Goal: Task Accomplishment & Management: Complete application form

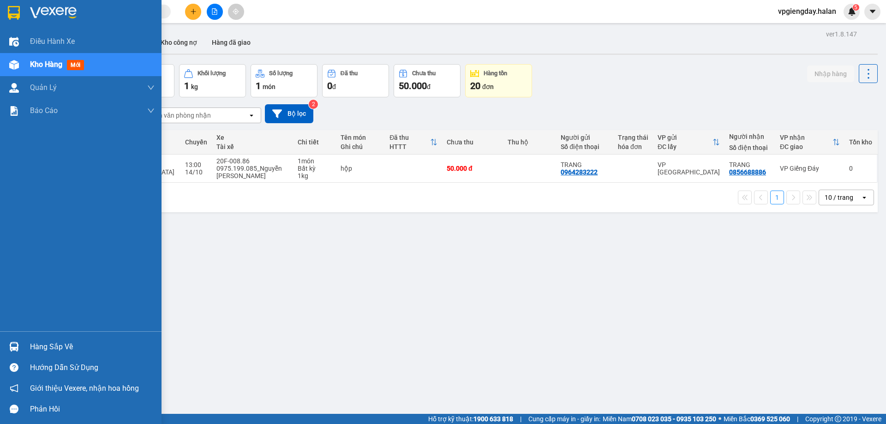
click at [32, 343] on div "Hàng sắp về" at bounding box center [92, 347] width 125 height 14
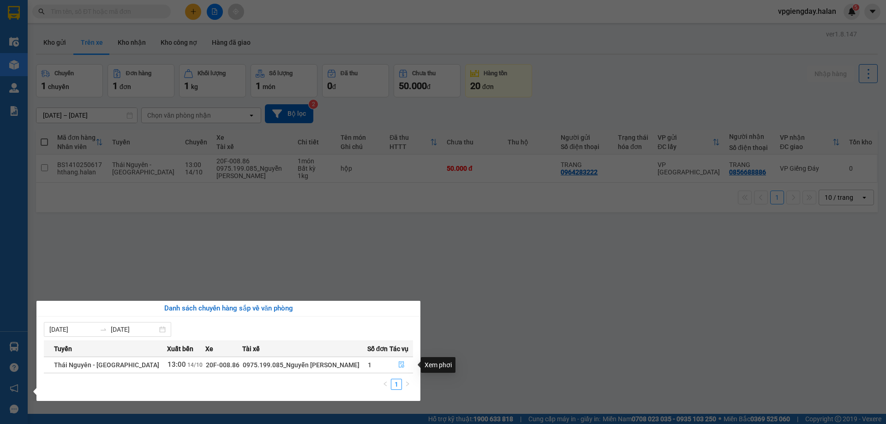
click at [399, 363] on icon "file-done" at bounding box center [402, 365] width 6 height 6
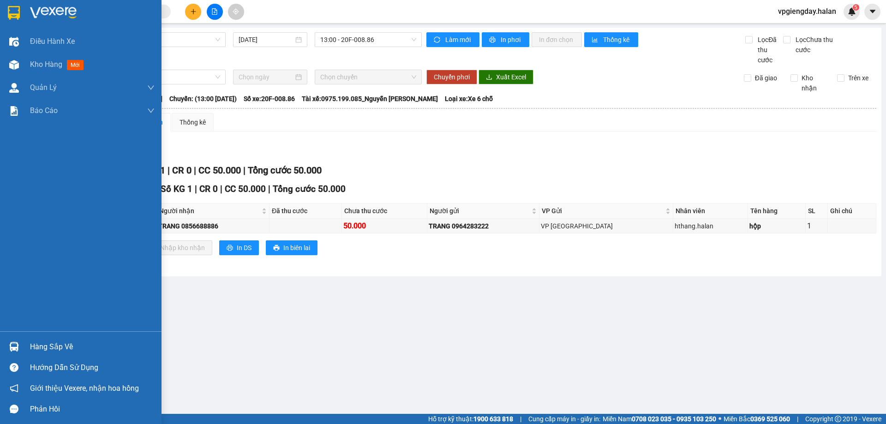
click at [66, 349] on div "Hàng sắp về" at bounding box center [92, 347] width 125 height 14
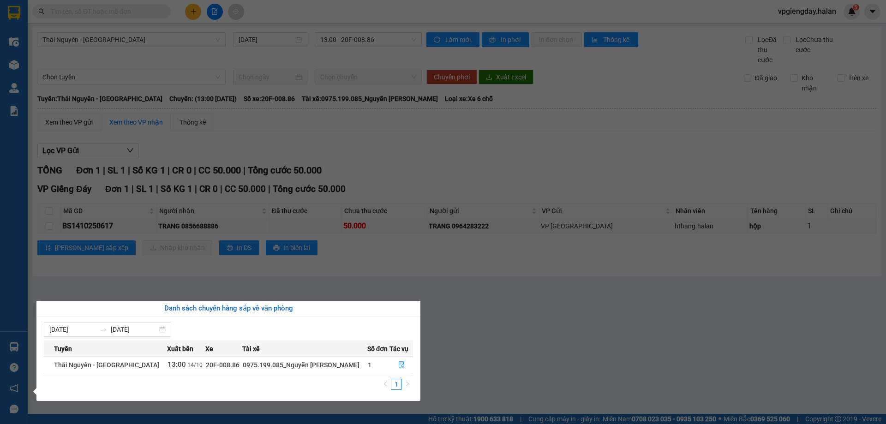
click at [174, 288] on section "Kết quả tìm kiếm ( 0 ) Bộ lọc No Data vpgiengday.halan 5 Điều hành xe Kho hàng …" at bounding box center [443, 212] width 886 height 424
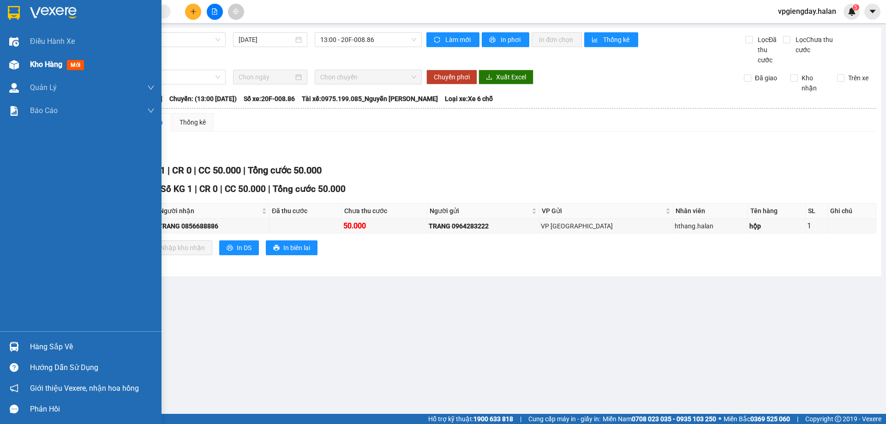
click at [42, 57] on div "Kho hàng mới" at bounding box center [92, 64] width 125 height 23
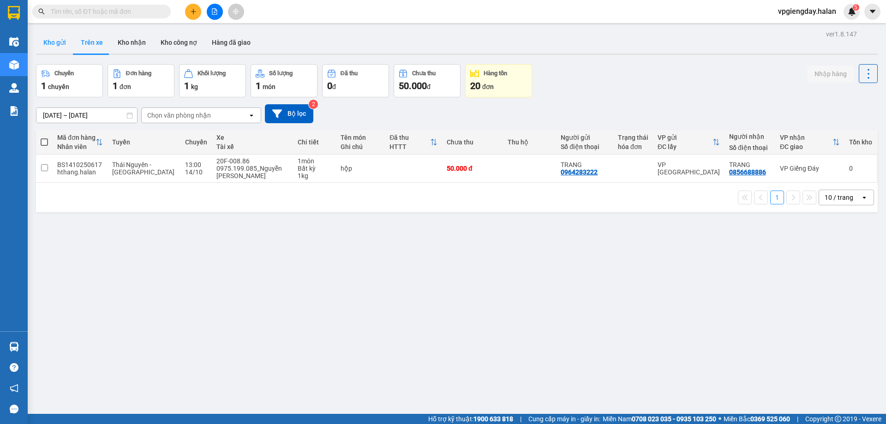
click at [37, 41] on button "Kho gửi" at bounding box center [54, 42] width 37 height 22
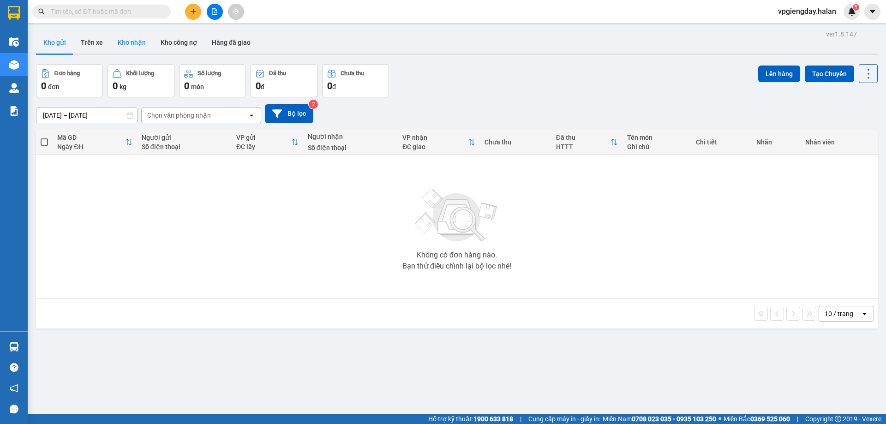
click at [129, 43] on button "Kho nhận" at bounding box center [131, 42] width 43 height 22
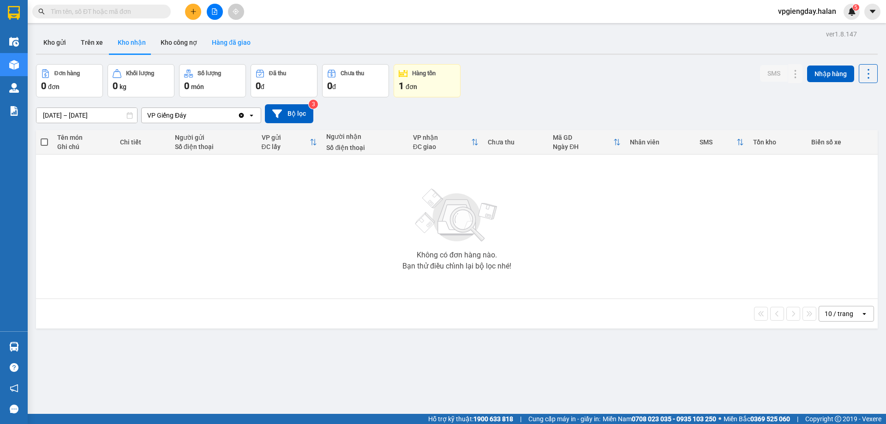
click at [236, 44] on button "Hàng đã giao" at bounding box center [231, 42] width 54 height 22
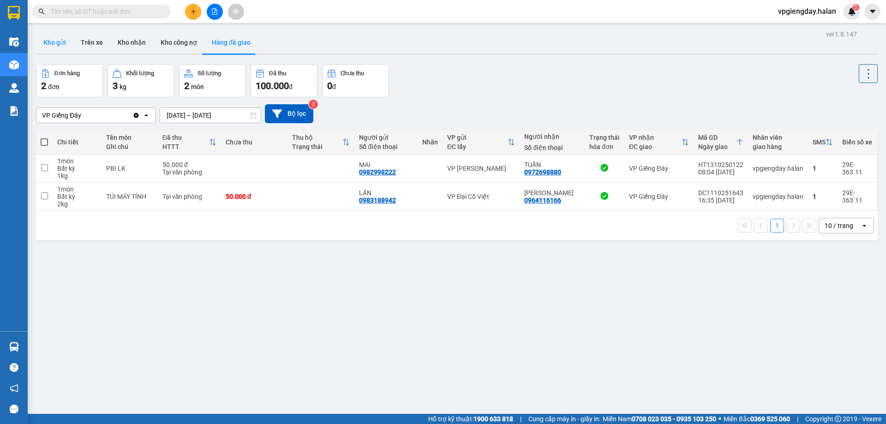
click at [54, 39] on button "Kho gửi" at bounding box center [54, 42] width 37 height 22
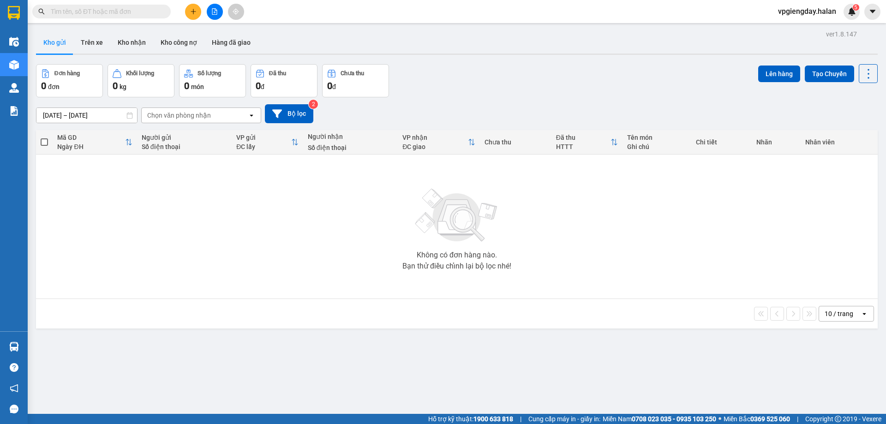
drag, startPoint x: 428, startPoint y: 315, endPoint x: 437, endPoint y: 318, distance: 9.8
click at [422, 315] on div "10 / trang open" at bounding box center [457, 314] width 834 height 16
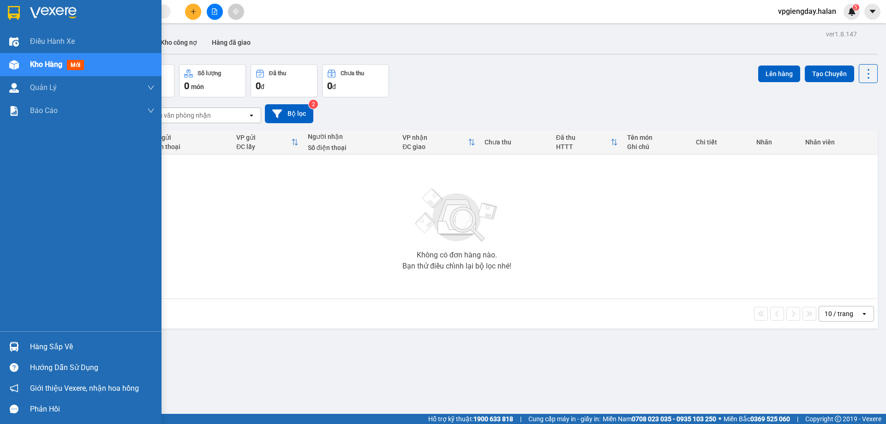
click at [53, 338] on div "Hàng sắp về" at bounding box center [81, 346] width 162 height 21
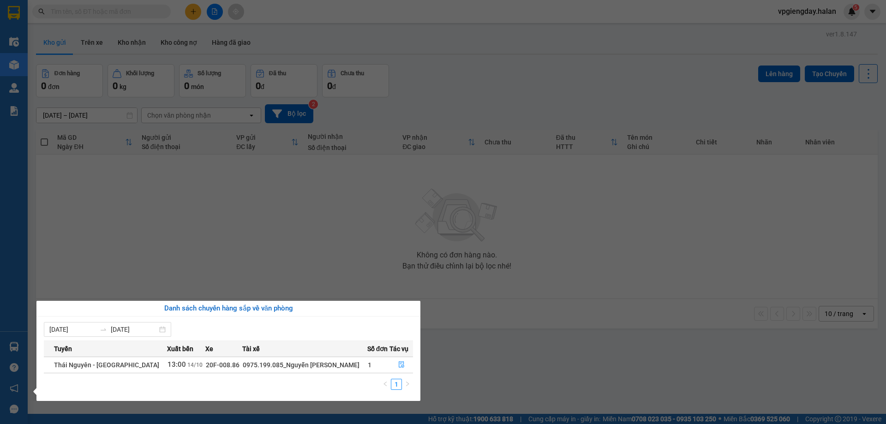
click at [214, 244] on section "Kết quả tìm kiếm ( 0 ) Bộ lọc No Data vpgiengday.halan 5 Điều hành xe Kho hàng …" at bounding box center [443, 212] width 886 height 424
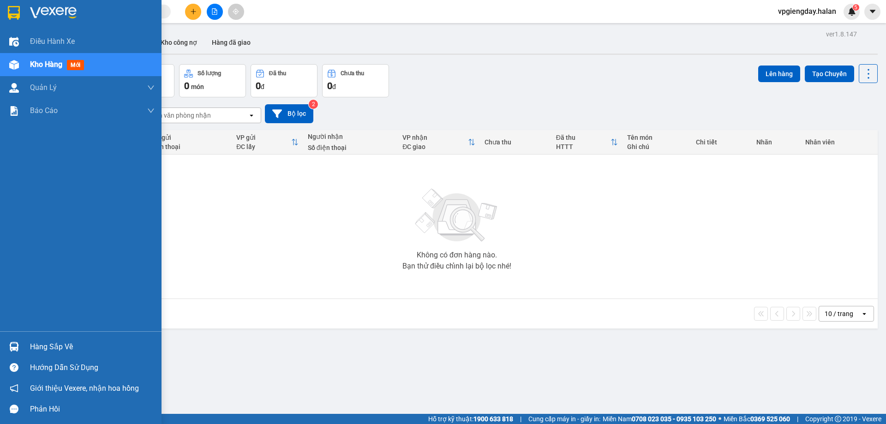
click at [55, 345] on div "Hàng sắp về" at bounding box center [92, 347] width 125 height 14
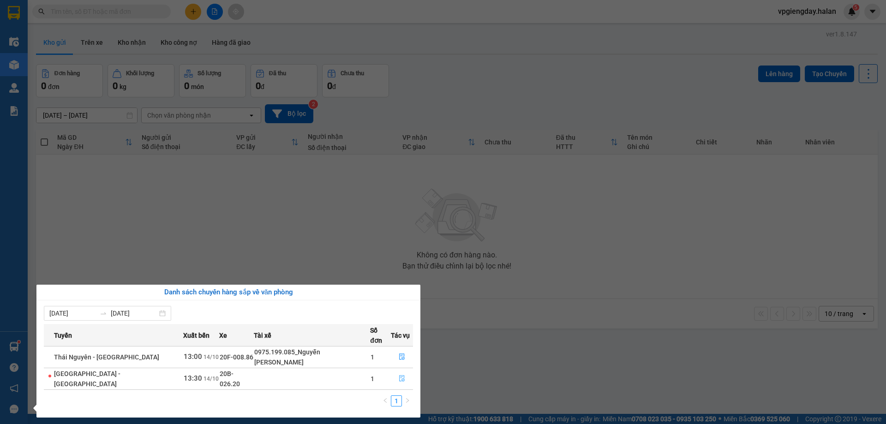
click at [399, 376] on icon "file-done" at bounding box center [402, 379] width 6 height 6
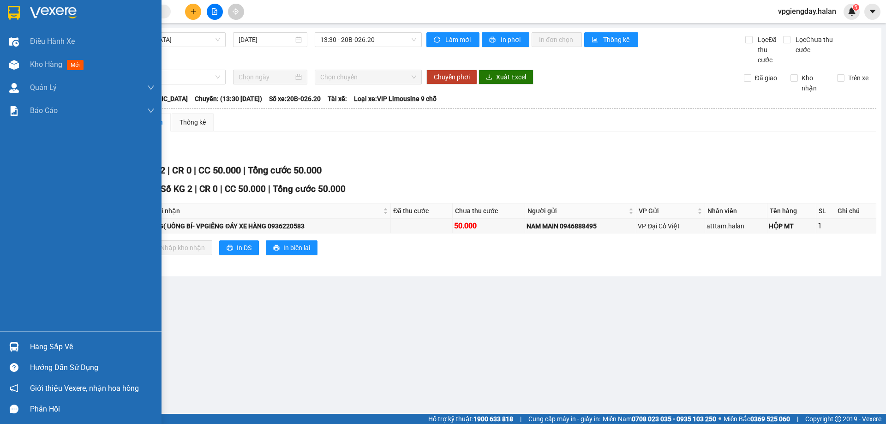
click at [60, 340] on div "Hàng sắp về" at bounding box center [92, 347] width 125 height 14
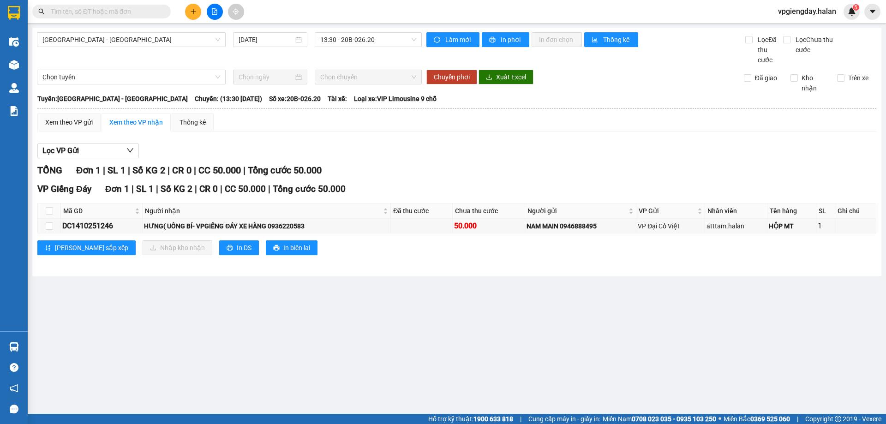
click at [473, 311] on section "Kết quả tìm kiếm ( 0 ) Bộ lọc No Data vpgiengday.halan 5 Điều hành xe Kho hàng …" at bounding box center [443, 212] width 886 height 424
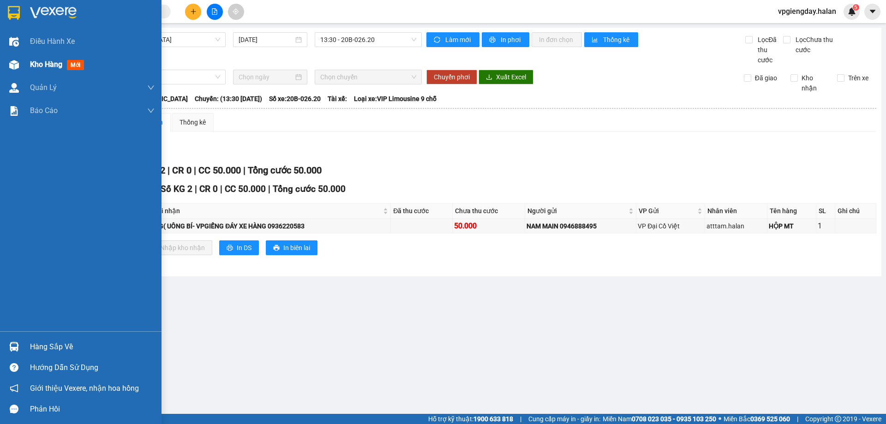
click at [44, 60] on span "Kho hàng" at bounding box center [46, 64] width 32 height 9
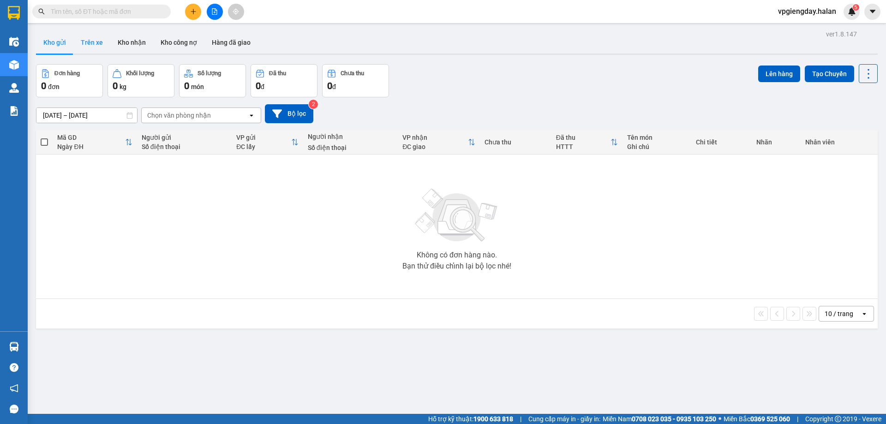
click at [91, 47] on button "Trên xe" at bounding box center [91, 42] width 37 height 22
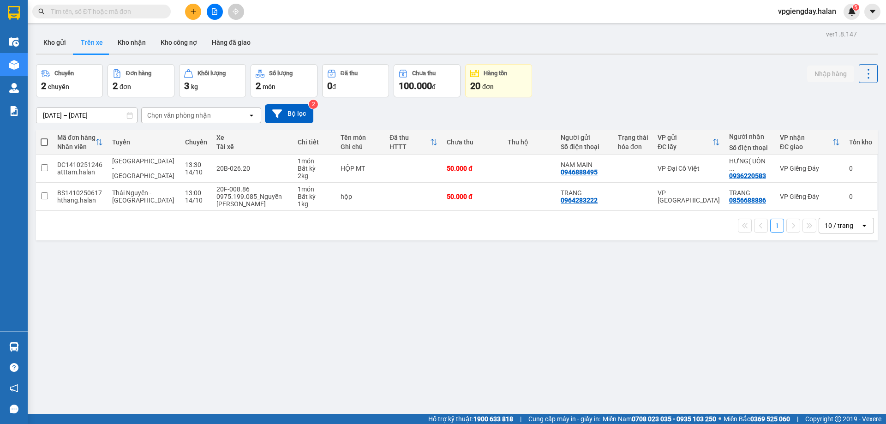
click at [540, 355] on div "ver 1.8.147 Kho gửi Trên xe Kho nhận Kho công nợ Hàng đã giao Chuyến 2 chuyến Đ…" at bounding box center [456, 240] width 849 height 424
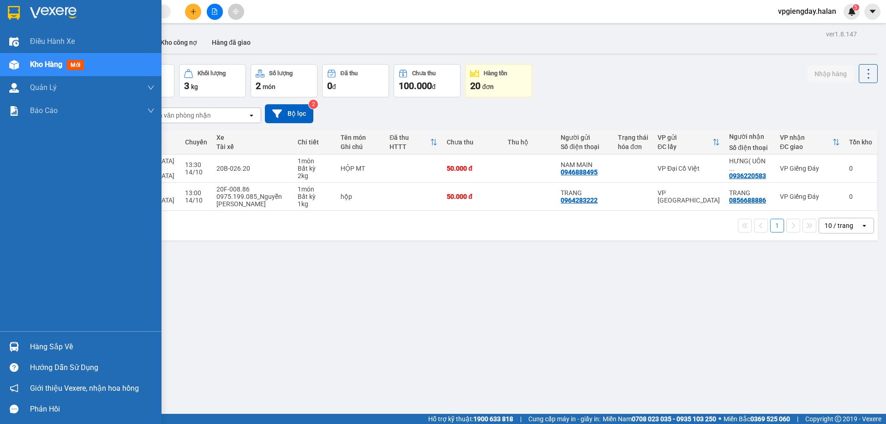
click at [49, 351] on div "Hàng sắp về" at bounding box center [92, 347] width 125 height 14
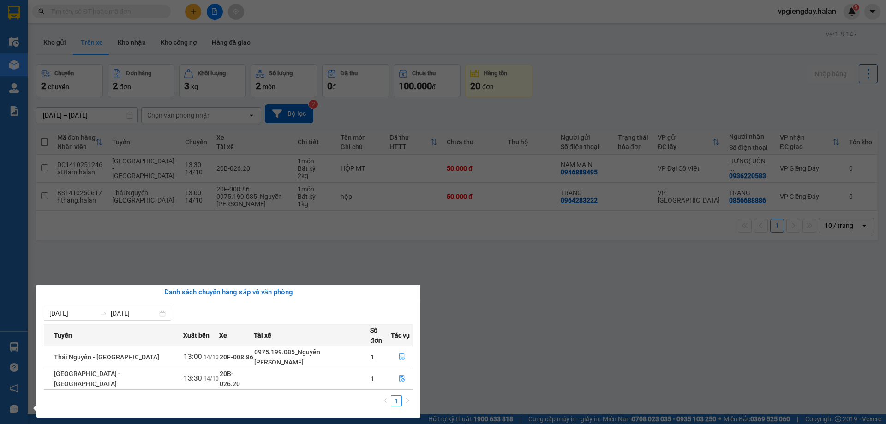
click at [154, 268] on section "Kết quả tìm kiếm ( 0 ) Bộ lọc No Data vpgiengday.halan 5 Điều hành xe Kho hàng …" at bounding box center [443, 212] width 886 height 424
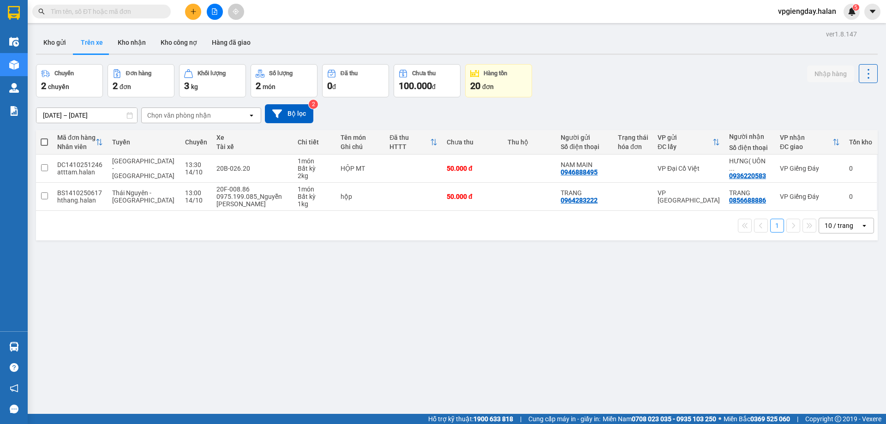
click at [624, 358] on div "ver 1.8.147 Kho gửi Trên xe Kho nhận Kho công nợ Hàng đã giao Chuyến 2 chuyến Đ…" at bounding box center [456, 240] width 849 height 424
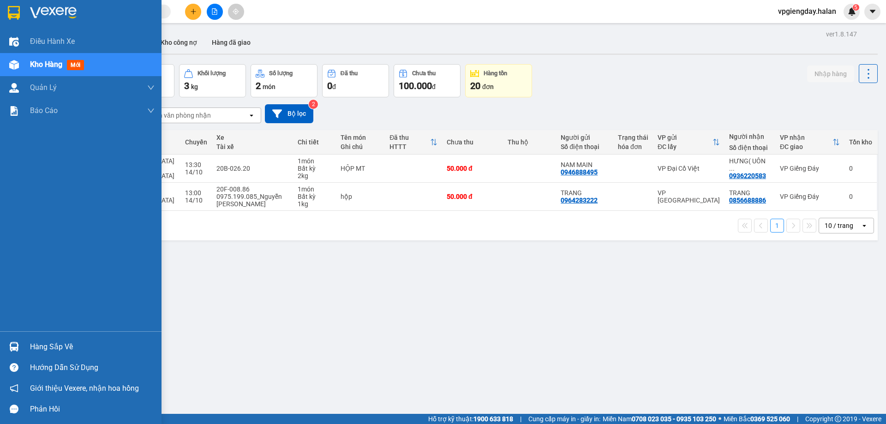
click at [58, 343] on div "Hàng sắp về" at bounding box center [92, 347] width 125 height 14
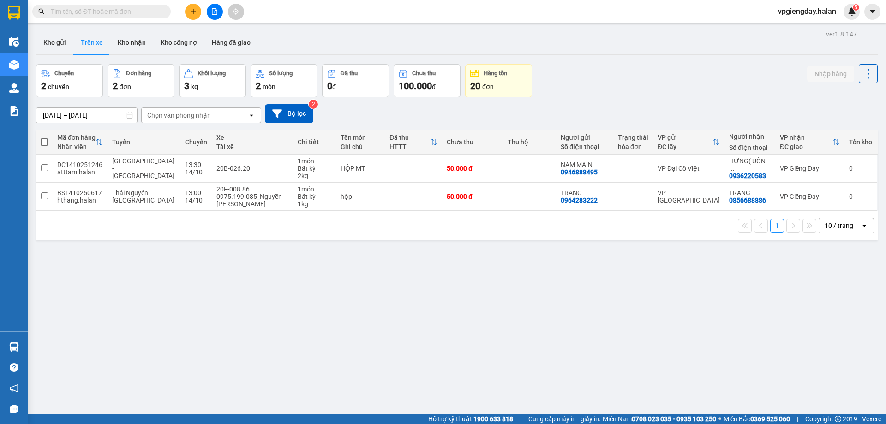
click at [204, 264] on section "Kết quả tìm kiếm ( 0 ) Bộ lọc No Data vpgiengday.halan 5 Điều hành xe Kho hàng …" at bounding box center [443, 212] width 886 height 424
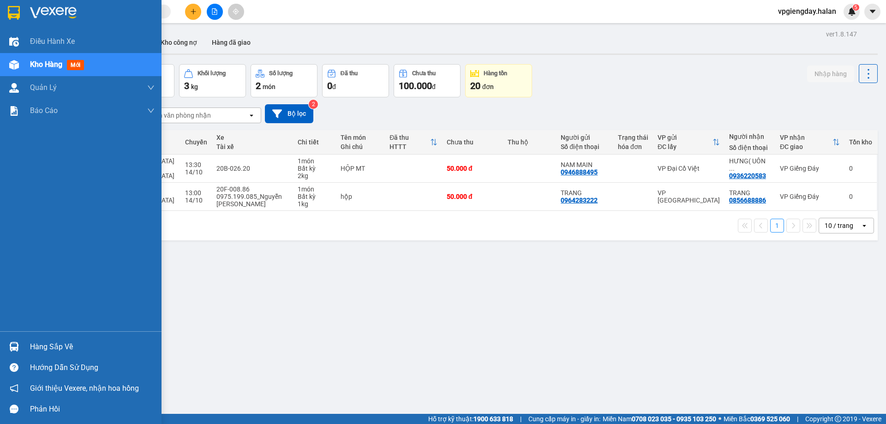
click at [55, 342] on div "Hàng sắp về" at bounding box center [92, 347] width 125 height 14
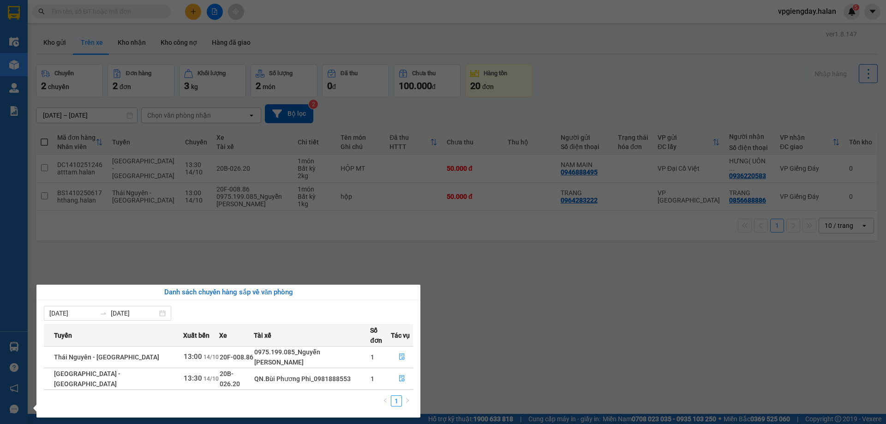
click at [269, 243] on section "Kết quả tìm kiếm ( 0 ) Bộ lọc No Data vpgiengday.halan 5 Điều hành xe Kho hàng …" at bounding box center [443, 212] width 886 height 424
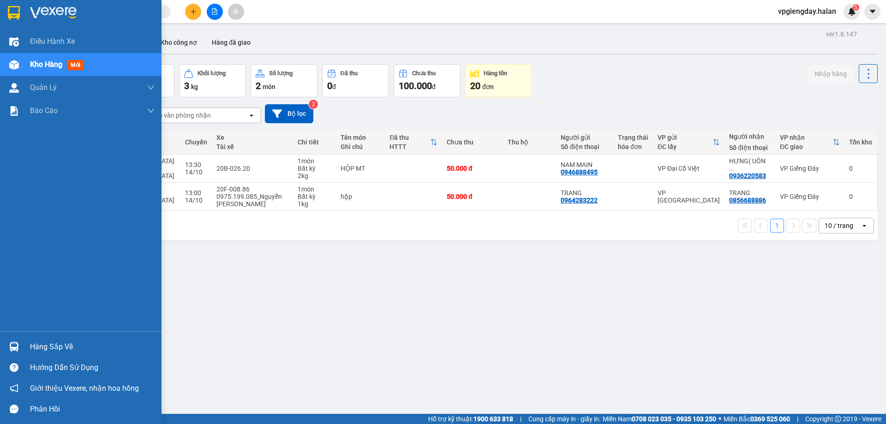
click at [38, 345] on div "Hàng sắp về" at bounding box center [92, 347] width 125 height 14
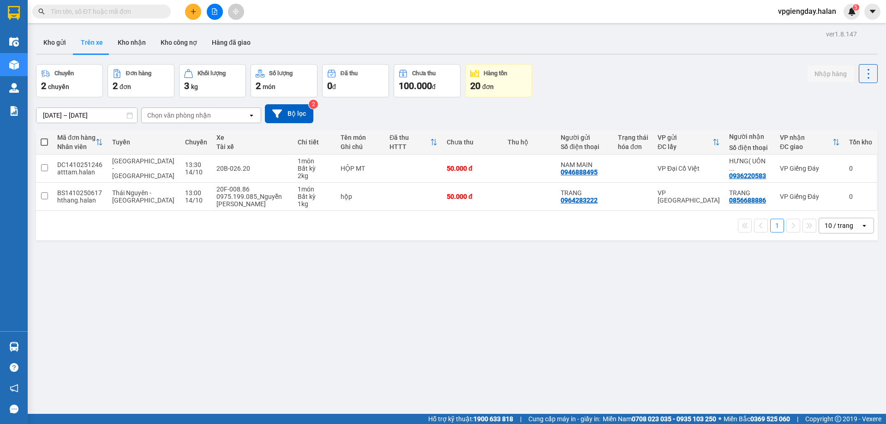
click at [182, 252] on section "Kết quả tìm kiếm ( 0 ) Bộ lọc No Data vpgiengday.halan 5 Điều hành xe Kho hàng …" at bounding box center [443, 212] width 886 height 424
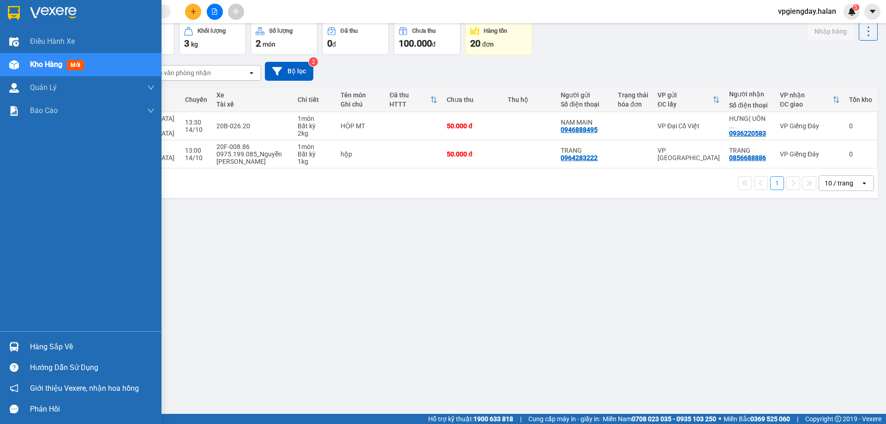
click at [65, 341] on div "Hàng sắp về" at bounding box center [92, 347] width 125 height 14
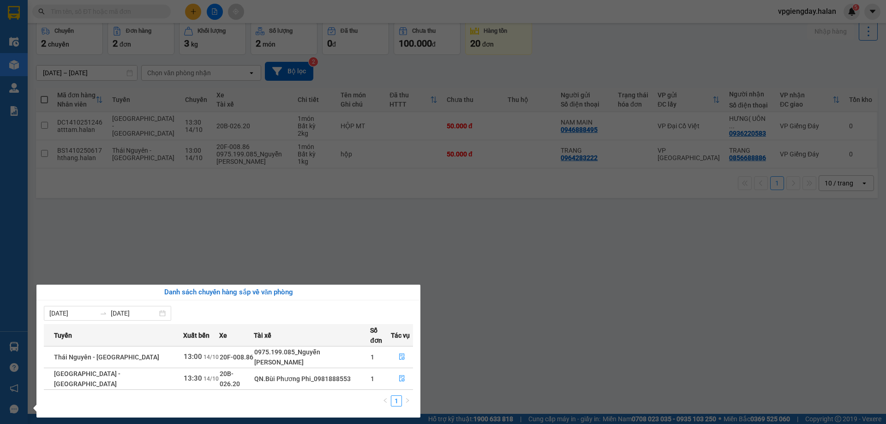
click at [157, 262] on section "Kết quả tìm kiếm ( 0 ) Bộ lọc No Data vpgiengday.halan 5 Điều hành xe Kho hàng …" at bounding box center [443, 212] width 886 height 424
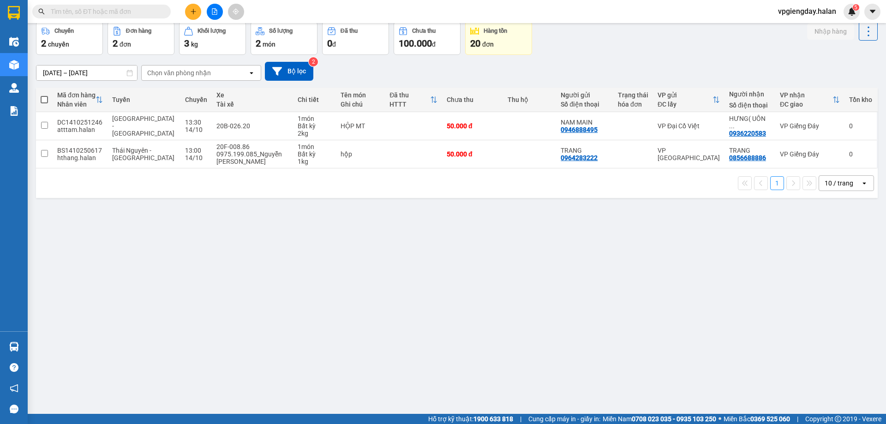
scroll to position [0, 0]
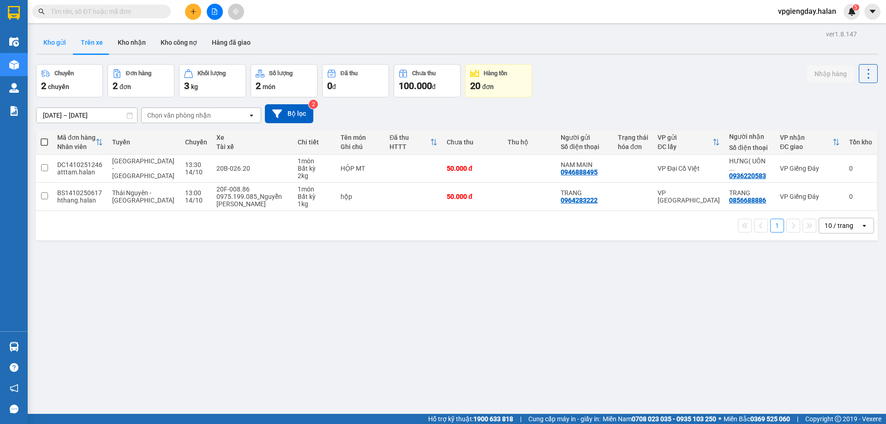
click at [49, 48] on button "Kho gửi" at bounding box center [54, 42] width 37 height 22
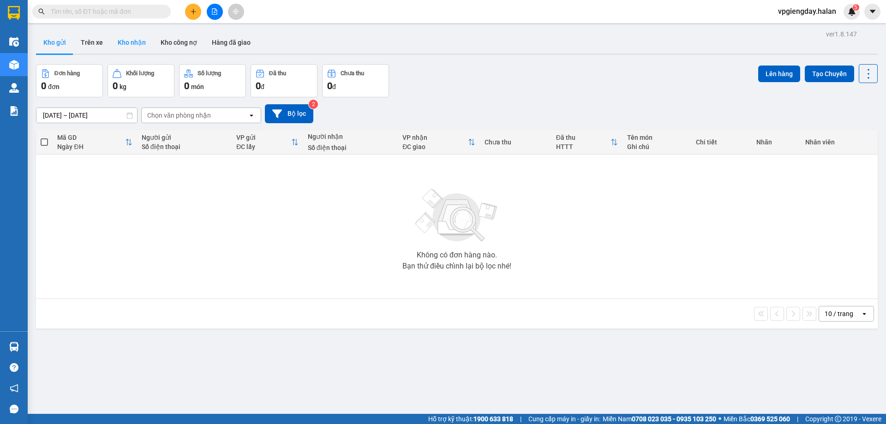
click at [133, 47] on button "Kho nhận" at bounding box center [131, 42] width 43 height 22
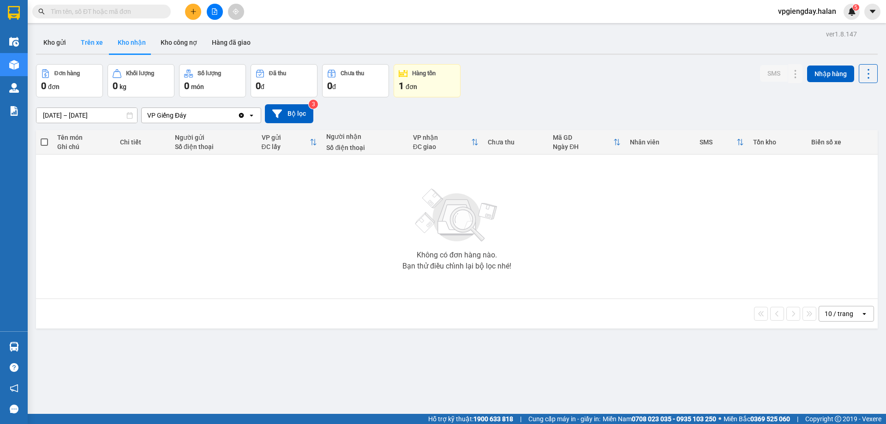
click at [96, 46] on button "Trên xe" at bounding box center [91, 42] width 37 height 22
type input "[DATE] – [DATE]"
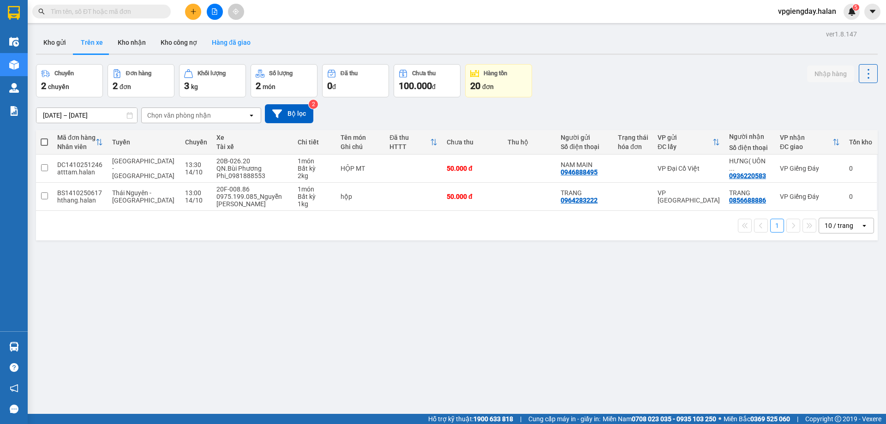
click at [235, 42] on button "Hàng đã giao" at bounding box center [231, 42] width 54 height 22
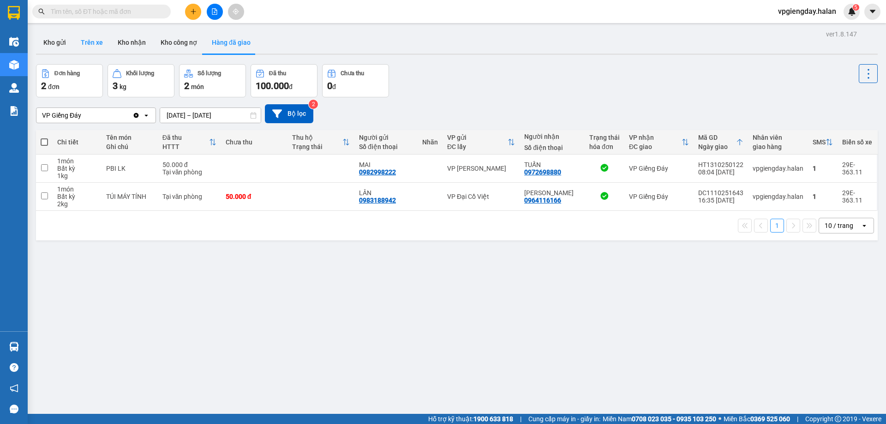
click at [92, 45] on button "Trên xe" at bounding box center [91, 42] width 37 height 22
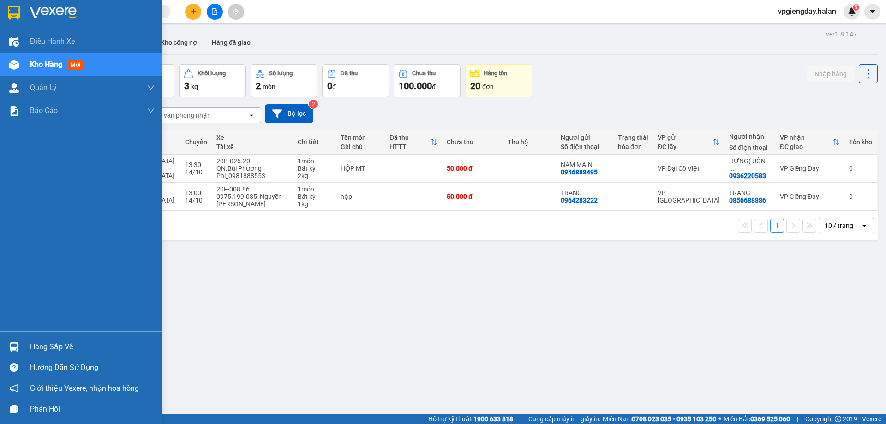
click at [15, 343] on img at bounding box center [14, 347] width 10 height 10
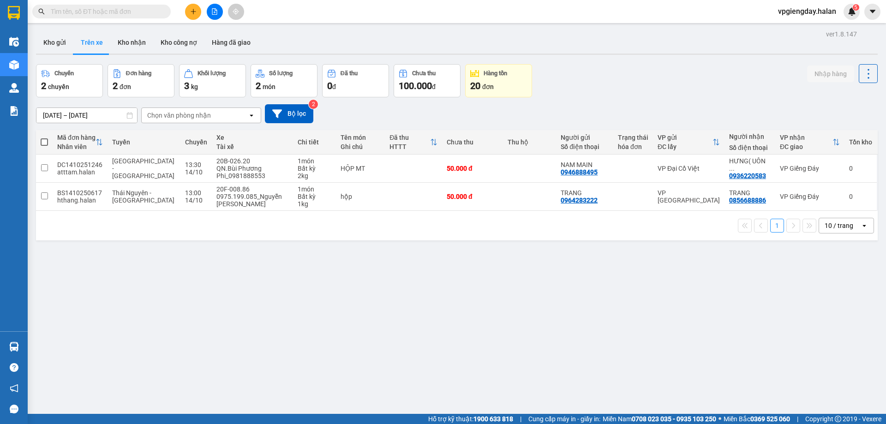
click at [230, 226] on section "Kết quả tìm kiếm ( 0 ) Bộ lọc No Data vpgiengday.halan 5 Điều hành xe Kho hàng …" at bounding box center [443, 212] width 886 height 424
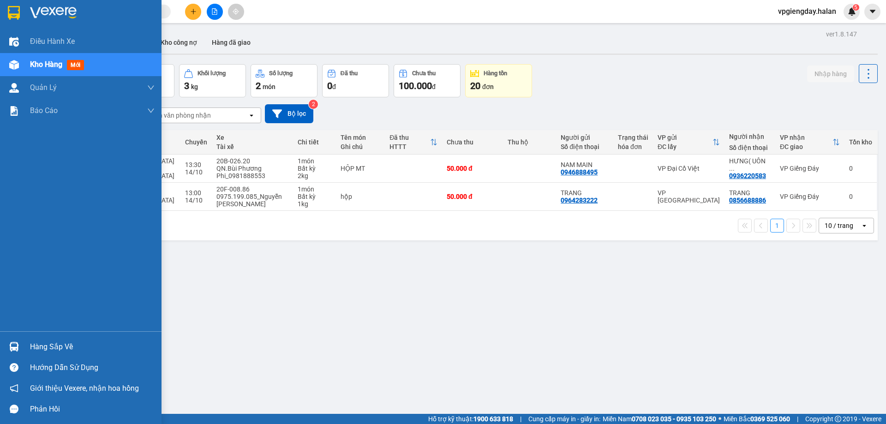
click at [54, 345] on div "Hàng sắp về" at bounding box center [92, 347] width 125 height 14
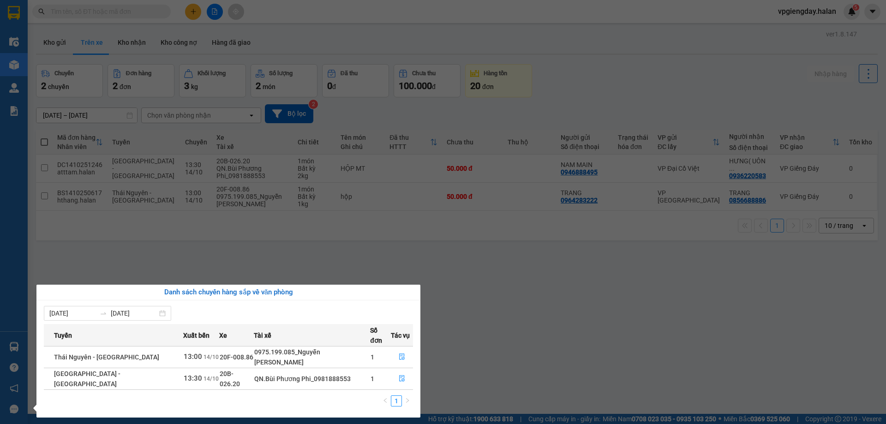
click at [206, 250] on section "Kết quả tìm kiếm ( 0 ) Bộ lọc No Data vpgiengday.halan 5 Điều hành xe Kho hàng …" at bounding box center [443, 212] width 886 height 424
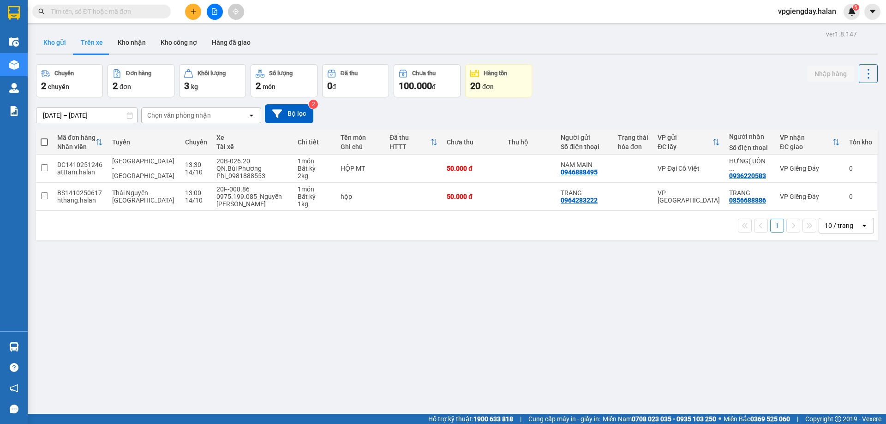
click at [57, 39] on button "Kho gửi" at bounding box center [54, 42] width 37 height 22
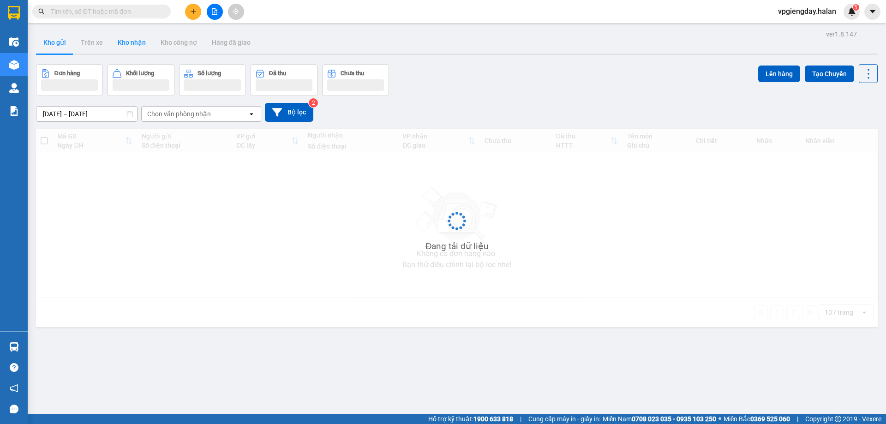
click at [115, 43] on button "Kho nhận" at bounding box center [131, 42] width 43 height 22
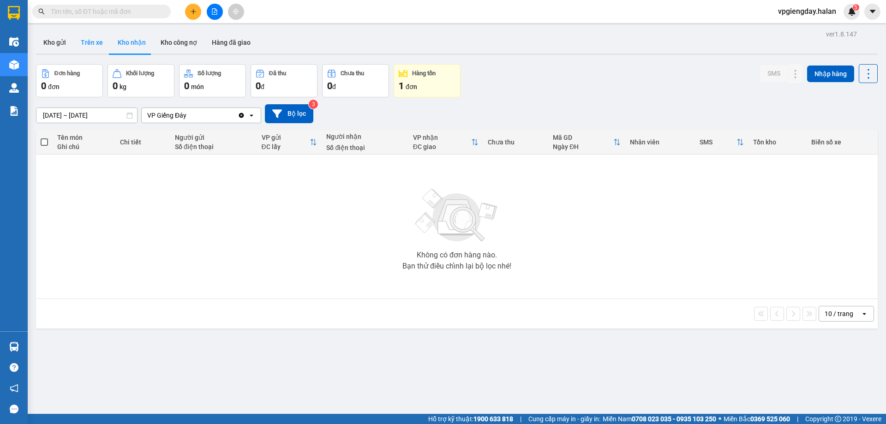
click at [88, 43] on button "Trên xe" at bounding box center [91, 42] width 37 height 22
type input "[DATE] – [DATE]"
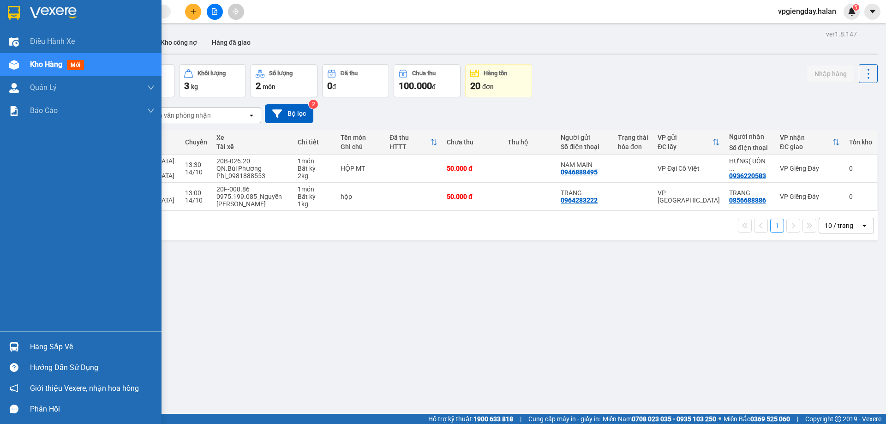
click at [47, 343] on div "Hàng sắp về" at bounding box center [92, 347] width 125 height 14
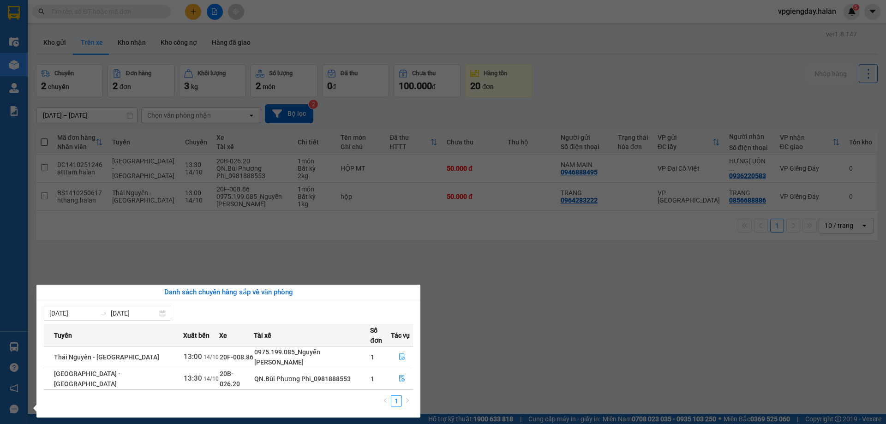
click at [214, 247] on section "Kết quả tìm kiếm ( 0 ) Bộ lọc No Data vpgiengday.halan 5 Điều hành xe Kho hàng …" at bounding box center [443, 212] width 886 height 424
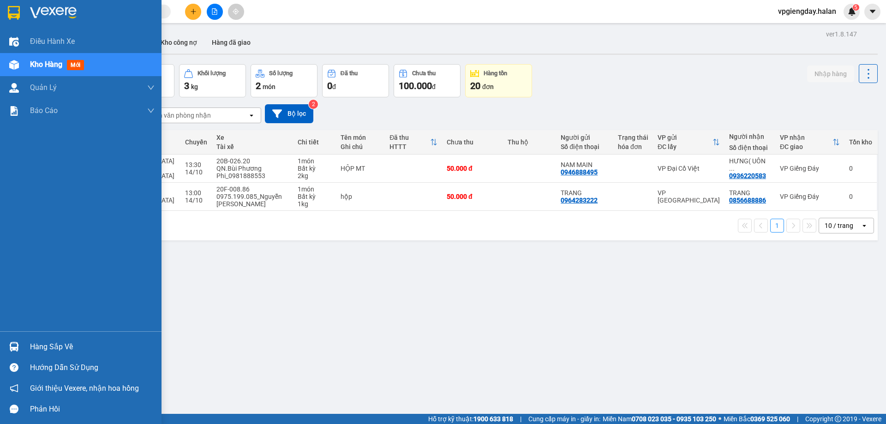
click at [61, 342] on div "Hàng sắp về" at bounding box center [92, 347] width 125 height 14
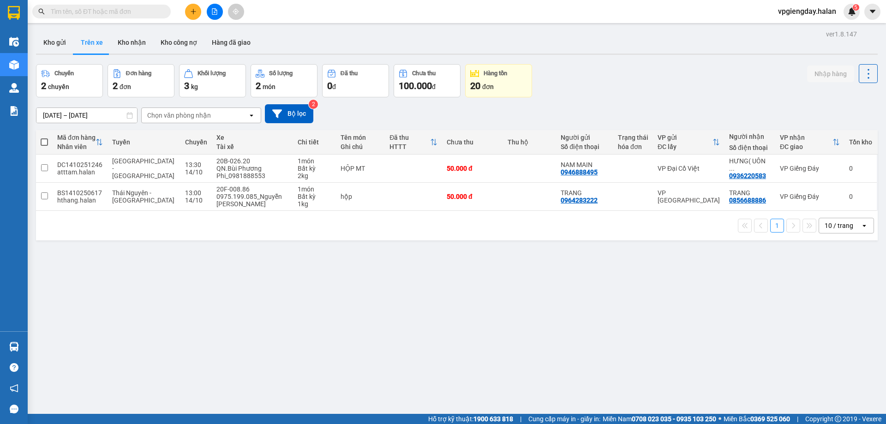
click at [126, 271] on section "Kết quả tìm kiếm ( 0 ) Bộ lọc No Data vpgiengday.halan 5 Điều hành xe Kho hàng …" at bounding box center [443, 212] width 886 height 424
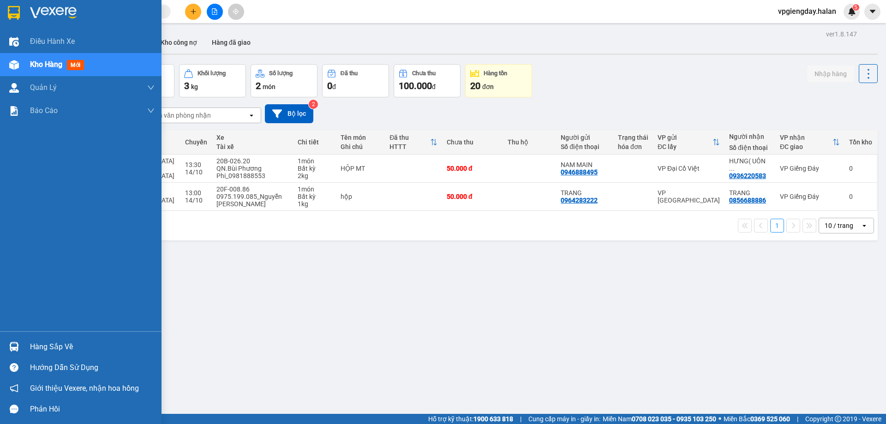
click at [49, 351] on div "Hàng sắp về" at bounding box center [92, 347] width 125 height 14
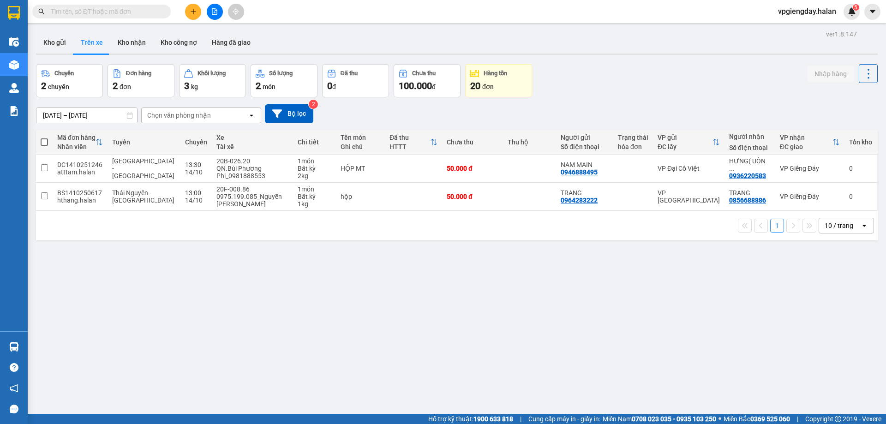
click at [123, 265] on section "Kết quả tìm kiếm ( 0 ) Bộ lọc No Data vpgiengday.halan 5 Điều hành xe Kho hàng …" at bounding box center [443, 212] width 886 height 424
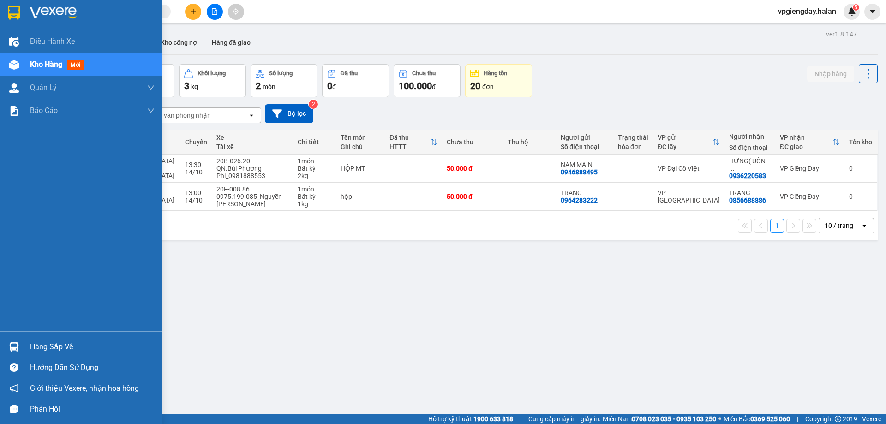
drag, startPoint x: 37, startPoint y: 347, endPoint x: 33, endPoint y: 343, distance: 5.6
click at [36, 347] on div "Hàng sắp về" at bounding box center [92, 347] width 125 height 14
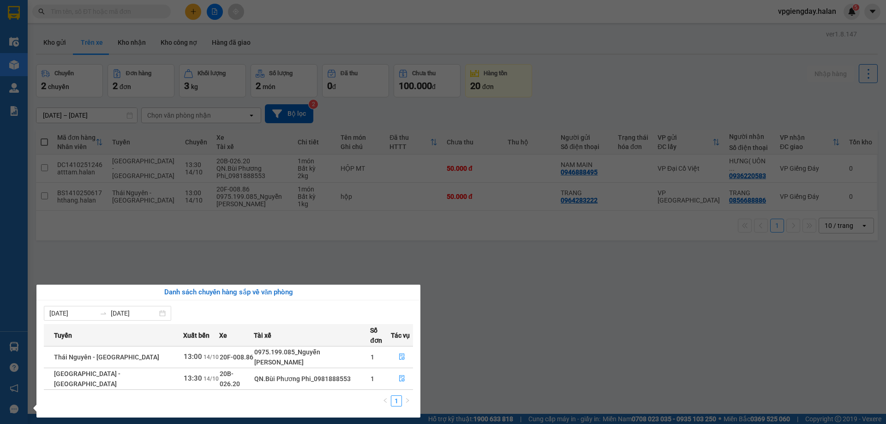
click at [129, 264] on section "Kết quả tìm kiếm ( 0 ) Bộ lọc No Data vpgiengday.halan 5 Điều hành xe Kho hàng …" at bounding box center [443, 212] width 886 height 424
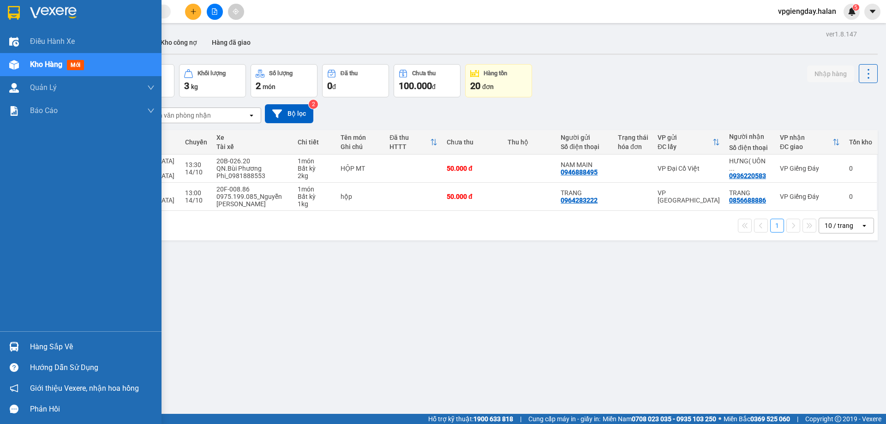
click at [53, 342] on div "Hàng sắp về" at bounding box center [92, 347] width 125 height 14
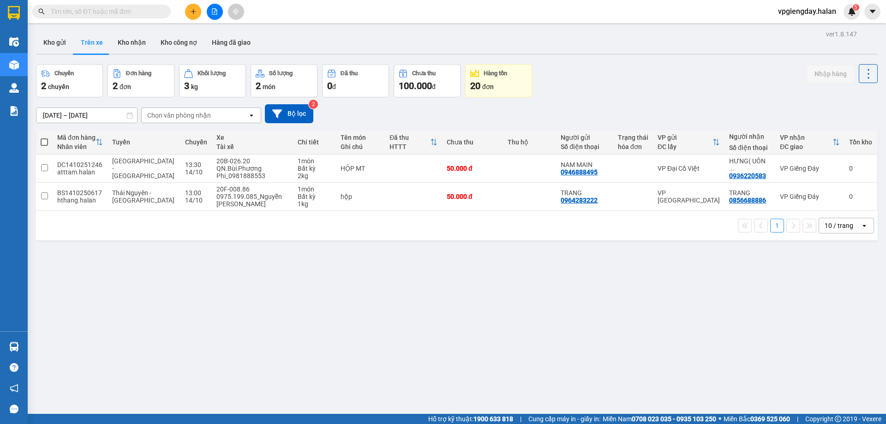
click at [205, 254] on section "Kết quả tìm kiếm ( 0 ) Bộ lọc No Data vpgiengday.halan 5 Điều hành xe Kho hàng …" at bounding box center [443, 212] width 886 height 424
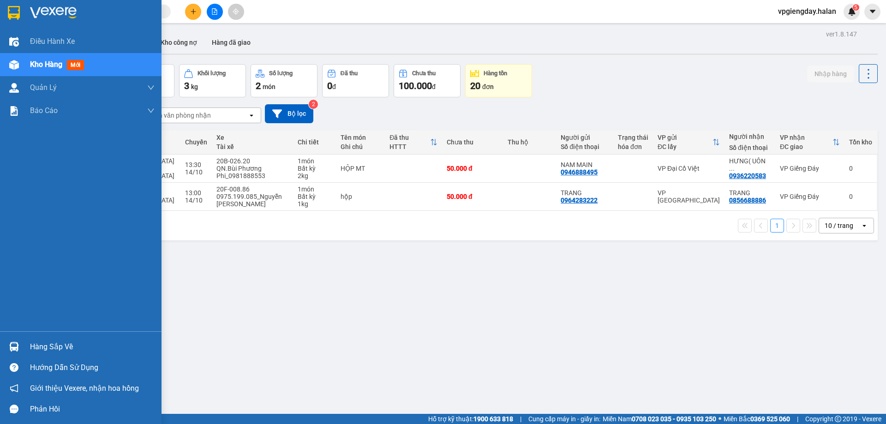
click at [34, 345] on div "Hàng sắp về" at bounding box center [92, 347] width 125 height 14
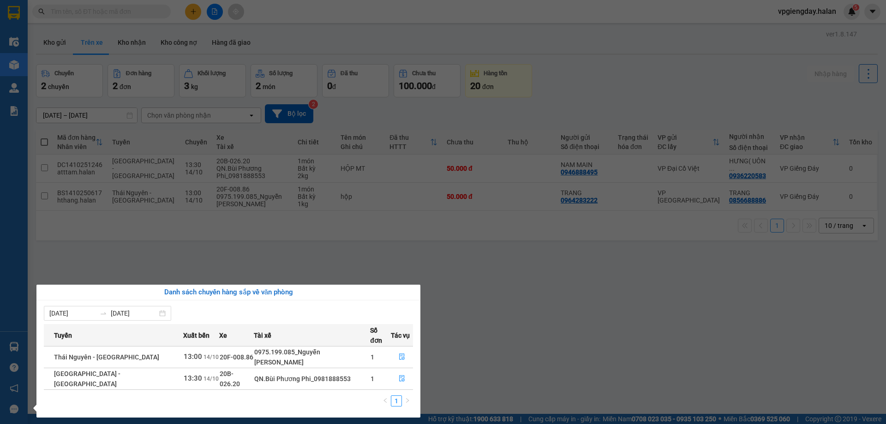
click at [209, 258] on section "Kết quả tìm kiếm ( 0 ) Bộ lọc No Data vpgiengday.halan 5 Điều hành xe Kho hàng …" at bounding box center [443, 212] width 886 height 424
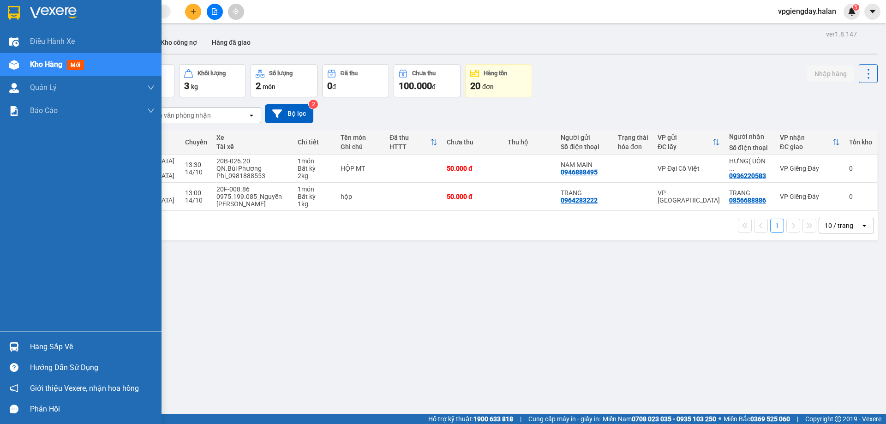
click at [52, 340] on div "Hàng sắp về" at bounding box center [92, 347] width 125 height 14
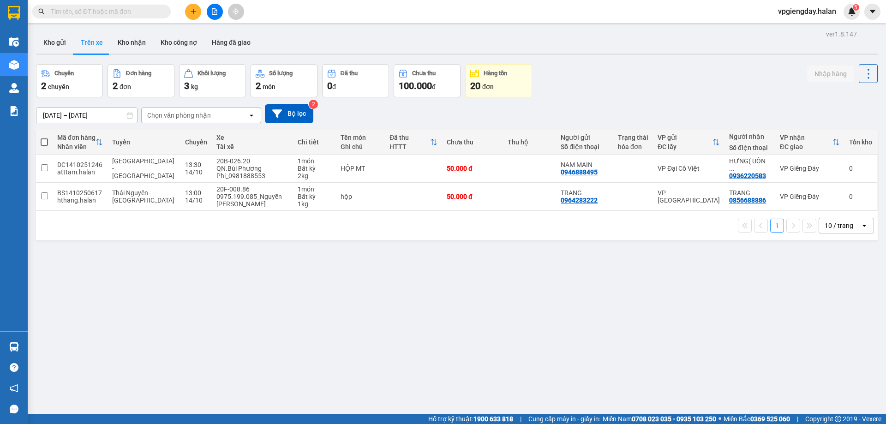
click at [192, 260] on section "Kết quả tìm kiếm ( 0 ) Bộ lọc No Data vpgiengday.halan 5 Điều hành xe Kho hàng …" at bounding box center [443, 212] width 886 height 424
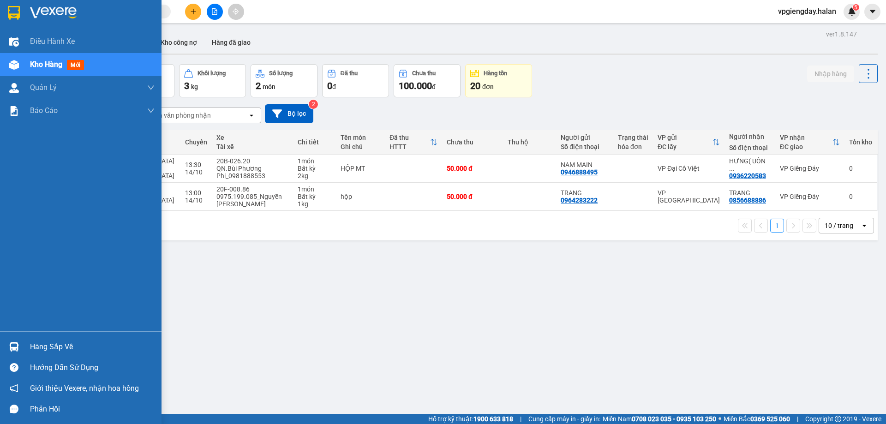
click at [42, 340] on div "Hàng sắp về" at bounding box center [92, 347] width 125 height 14
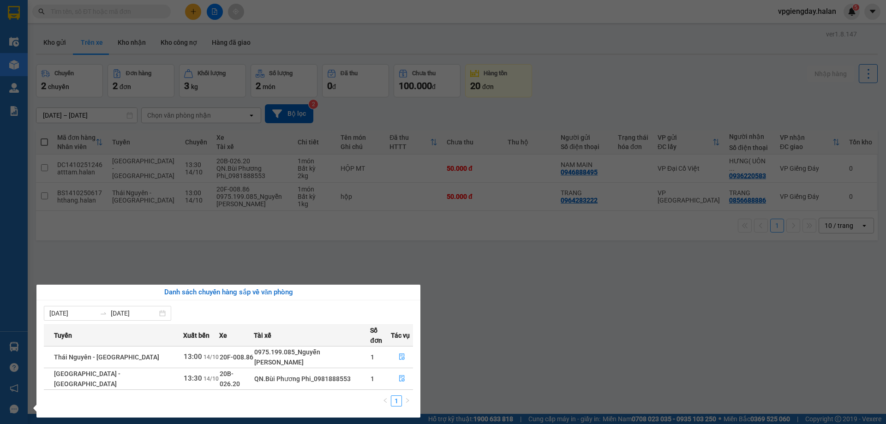
click at [122, 253] on section "Kết quả tìm kiếm ( 0 ) Bộ lọc No Data vpgiengday.halan 5 Điều hành xe Kho hàng …" at bounding box center [443, 212] width 886 height 424
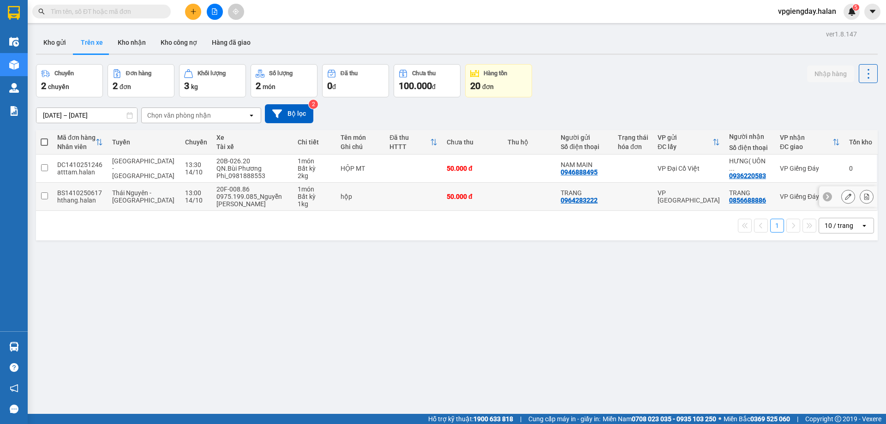
click at [390, 205] on td at bounding box center [413, 197] width 57 height 28
checkbox input "true"
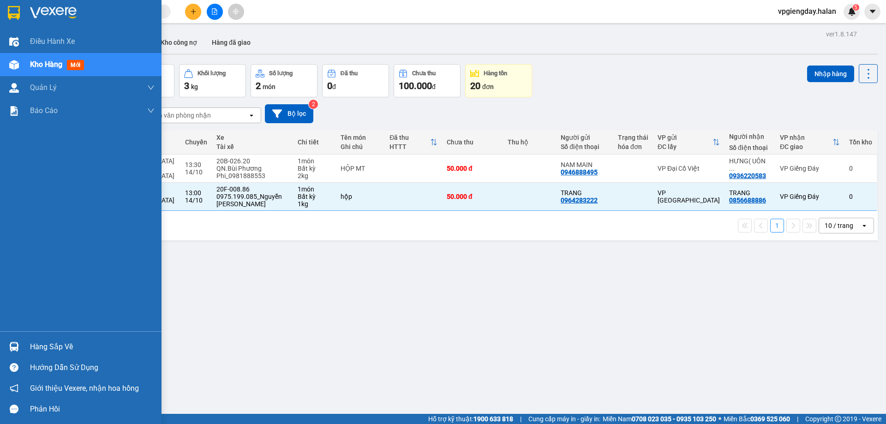
drag, startPoint x: 44, startPoint y: 345, endPoint x: 65, endPoint y: 341, distance: 21.3
click at [45, 345] on div "Hàng sắp về" at bounding box center [92, 347] width 125 height 14
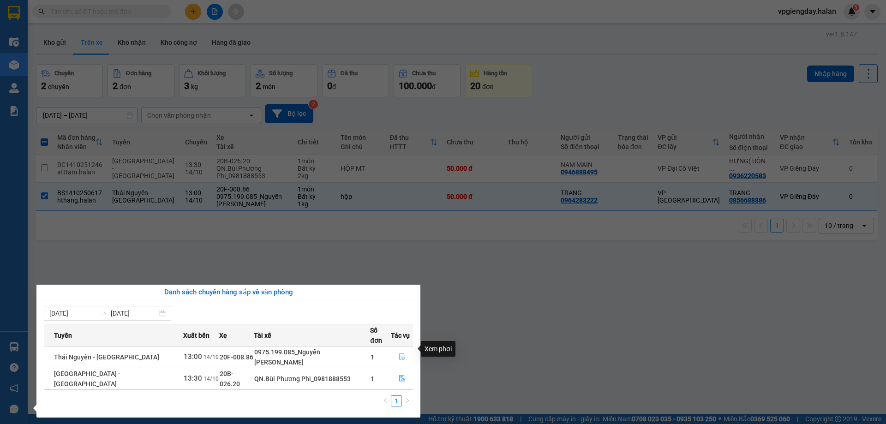
click at [399, 353] on icon "file-done" at bounding box center [402, 356] width 6 height 6
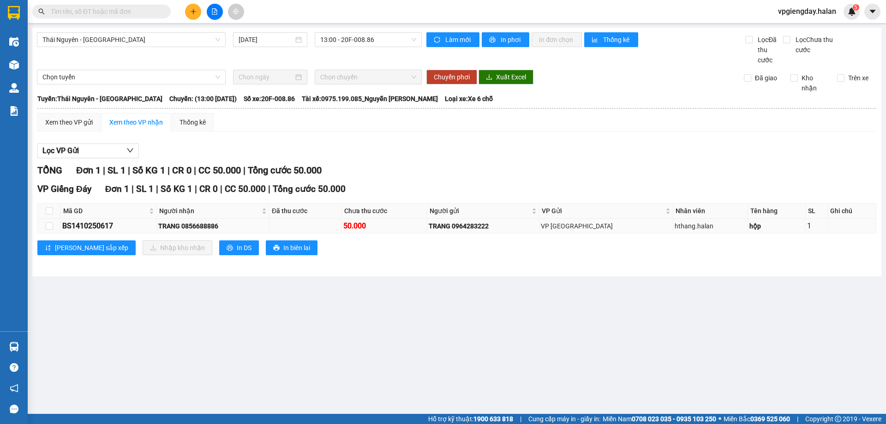
click at [127, 228] on div "BS1410250617" at bounding box center [108, 226] width 93 height 12
click at [54, 227] on td at bounding box center [49, 226] width 23 height 15
click at [48, 225] on input "checkbox" at bounding box center [49, 225] width 7 height 7
checkbox input "true"
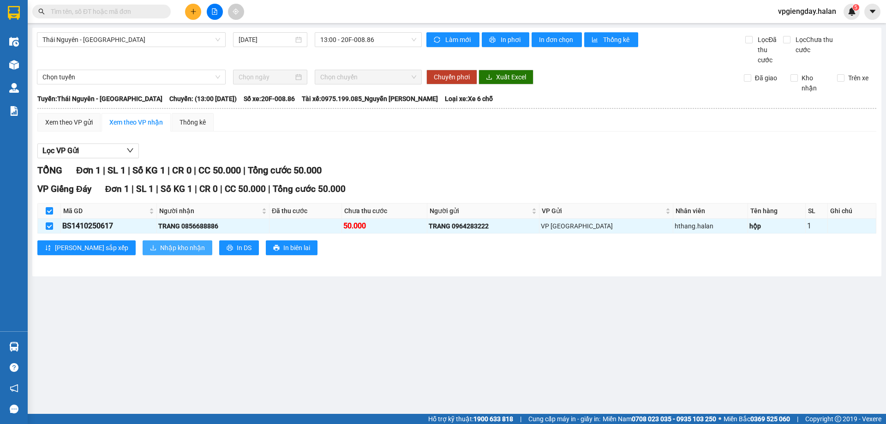
drag, startPoint x: 134, startPoint y: 252, endPoint x: 147, endPoint y: 258, distance: 14.2
click at [160, 251] on span "Nhập kho nhận" at bounding box center [182, 248] width 45 height 10
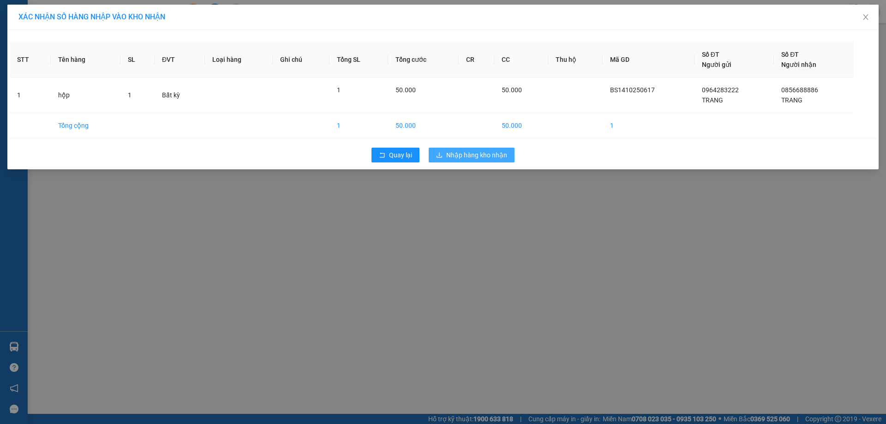
click at [467, 156] on span "Nhập hàng kho nhận" at bounding box center [476, 155] width 61 height 10
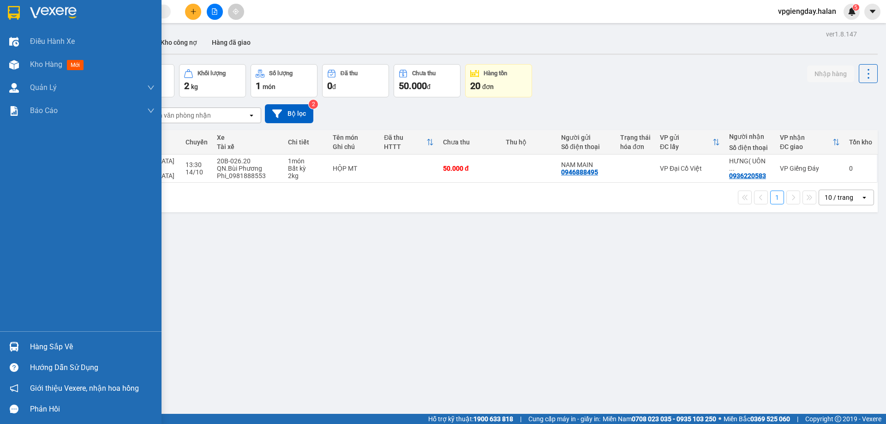
click at [53, 339] on div "Hàng sắp về" at bounding box center [81, 346] width 162 height 21
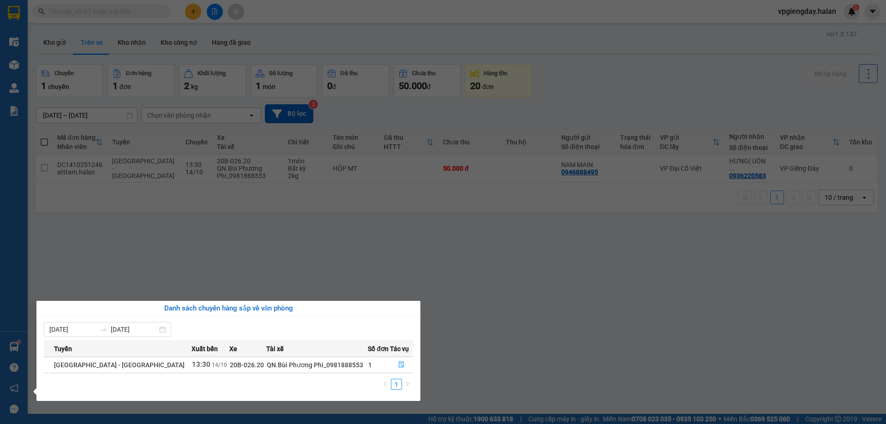
click at [136, 231] on section "Kết quả tìm kiếm ( 0 ) Bộ lọc No Data vpgiengday.halan 5 Điều hành xe Kho hàng …" at bounding box center [443, 212] width 886 height 424
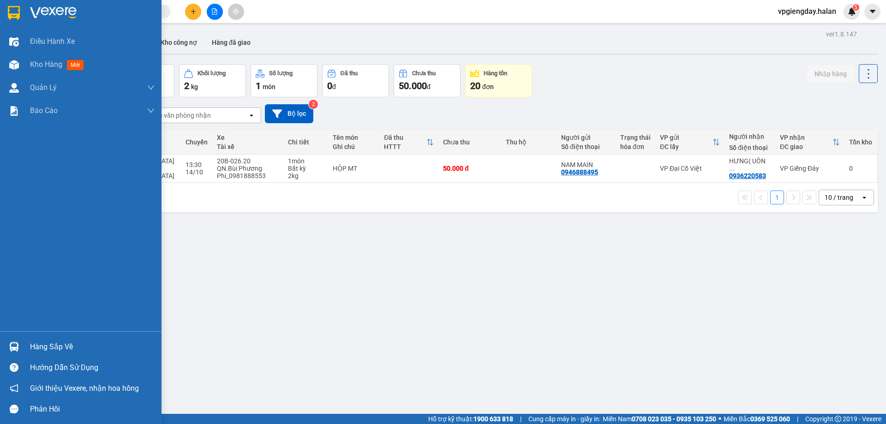
click at [39, 348] on div "Hàng sắp về" at bounding box center [92, 347] width 125 height 14
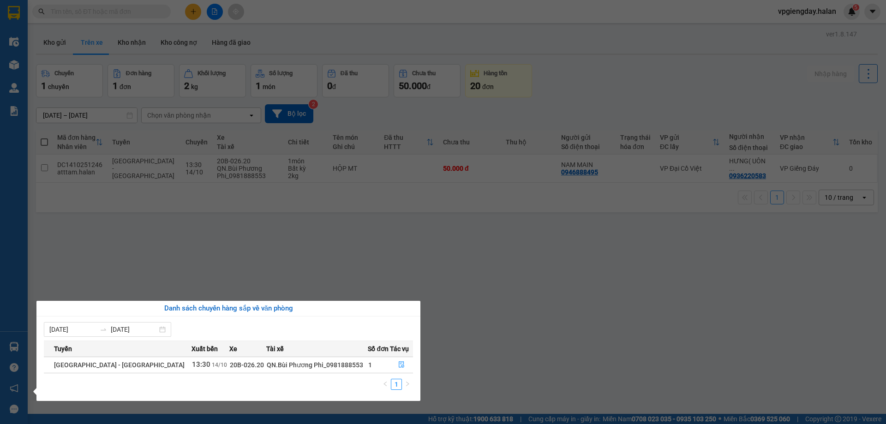
click at [181, 221] on section "Kết quả tìm kiếm ( 0 ) Bộ lọc No Data vpgiengday.halan 5 Điều hành xe Kho hàng …" at bounding box center [443, 212] width 886 height 424
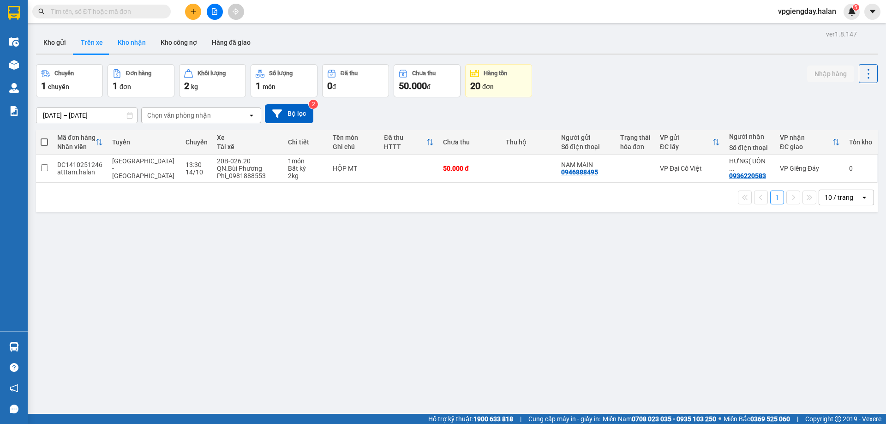
click at [119, 45] on button "Kho nhận" at bounding box center [131, 42] width 43 height 22
type input "[DATE] – [DATE]"
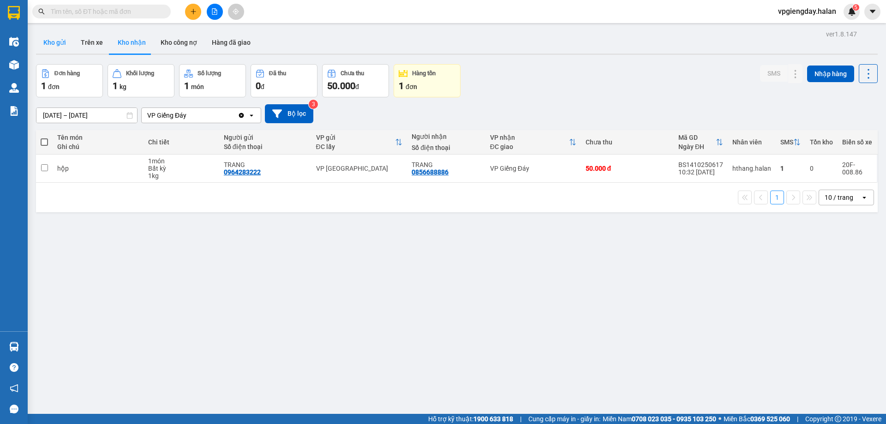
click at [63, 47] on button "Kho gửi" at bounding box center [54, 42] width 37 height 22
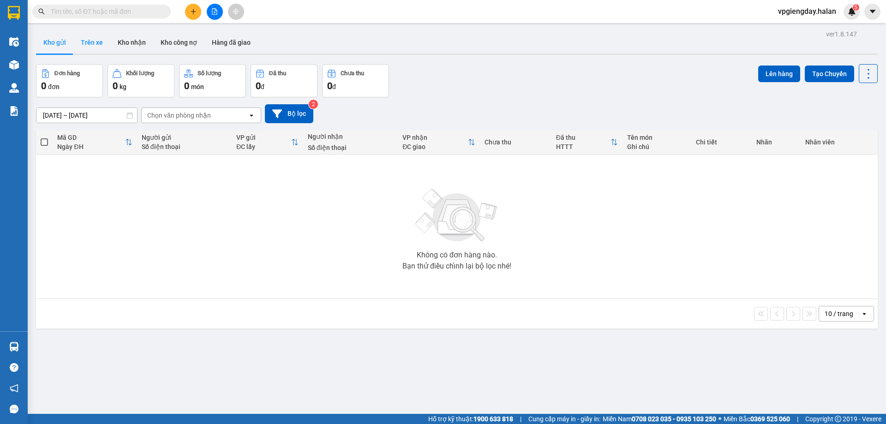
click at [86, 42] on button "Trên xe" at bounding box center [91, 42] width 37 height 22
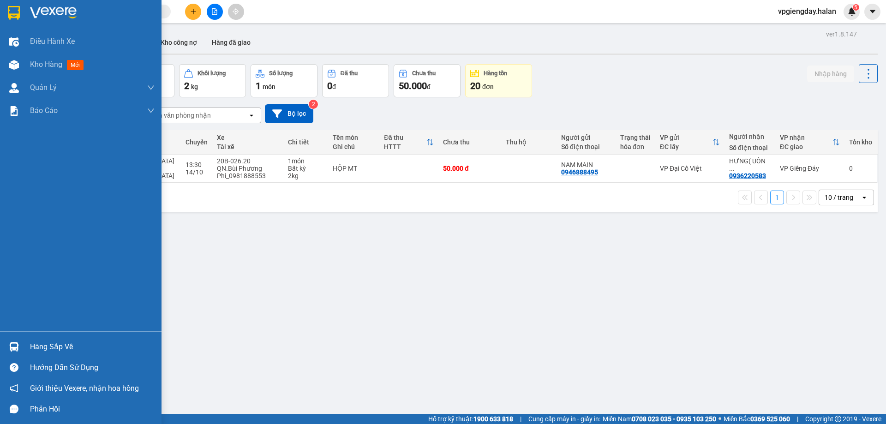
click at [38, 344] on div "Hàng sắp về" at bounding box center [92, 347] width 125 height 14
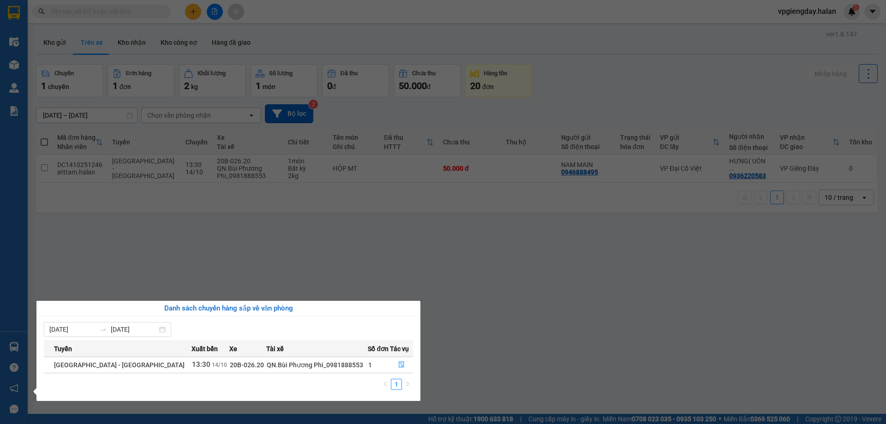
click at [573, 353] on section "Kết quả tìm kiếm ( 0 ) Bộ lọc No Data vpgiengday.halan 5 Điều hành xe Kho hàng …" at bounding box center [443, 212] width 886 height 424
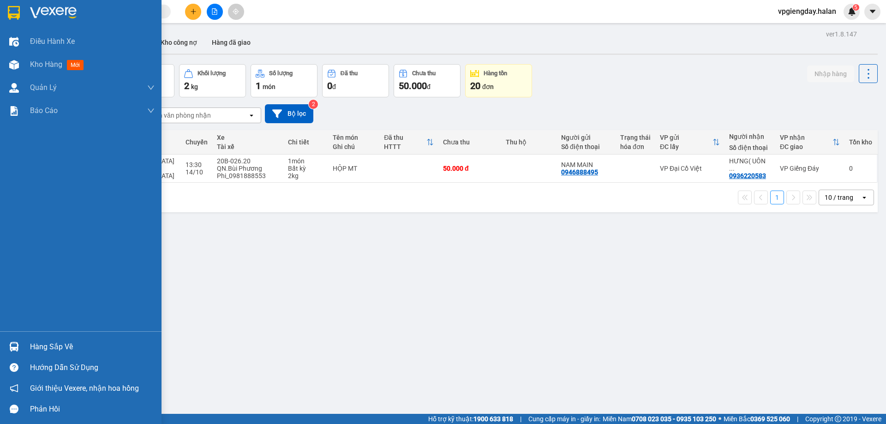
click at [44, 344] on div "Hàng sắp về" at bounding box center [92, 347] width 125 height 14
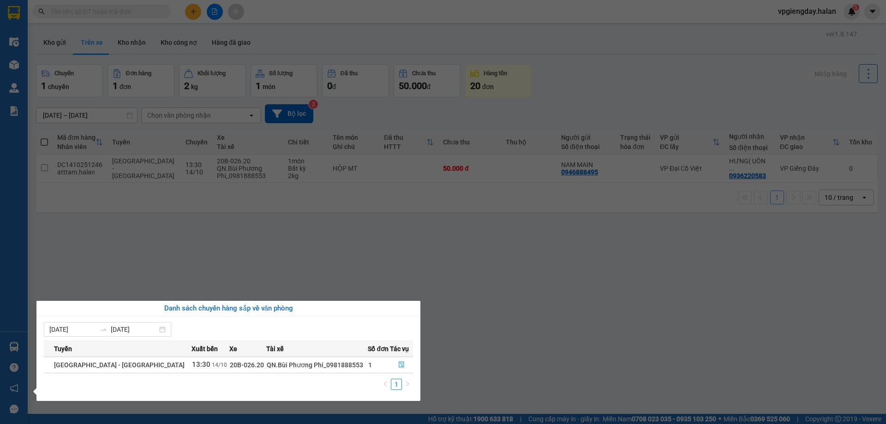
click at [238, 225] on section "Kết quả tìm kiếm ( 0 ) Bộ lọc No Data vpgiengday.halan 5 Điều hành xe Kho hàng …" at bounding box center [443, 212] width 886 height 424
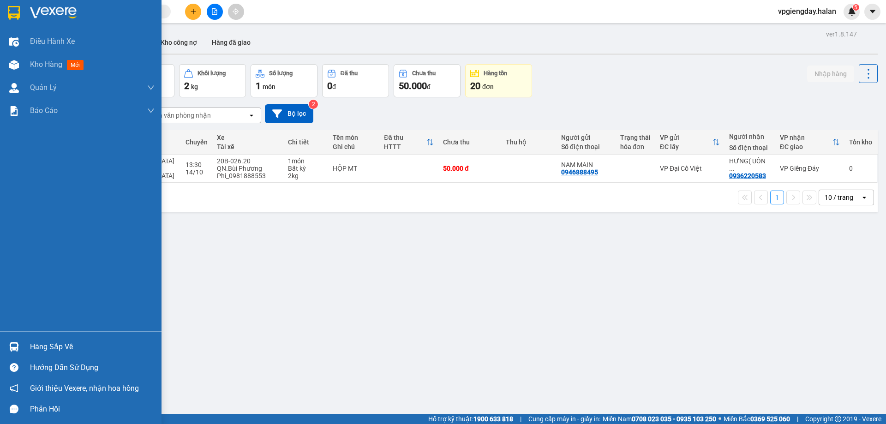
click at [38, 345] on div "Hàng sắp về" at bounding box center [92, 347] width 125 height 14
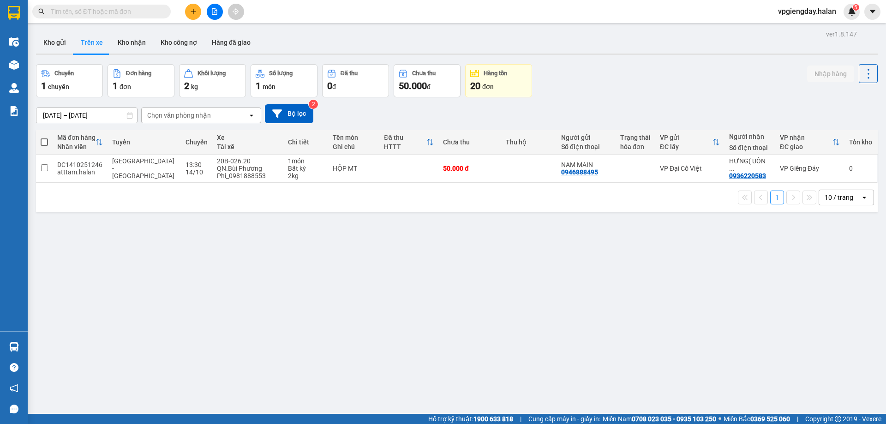
click at [152, 213] on section "Kết quả tìm kiếm ( 0 ) Bộ lọc No Data vpgiengday.halan 5 Điều hành xe Kho hàng …" at bounding box center [443, 212] width 886 height 424
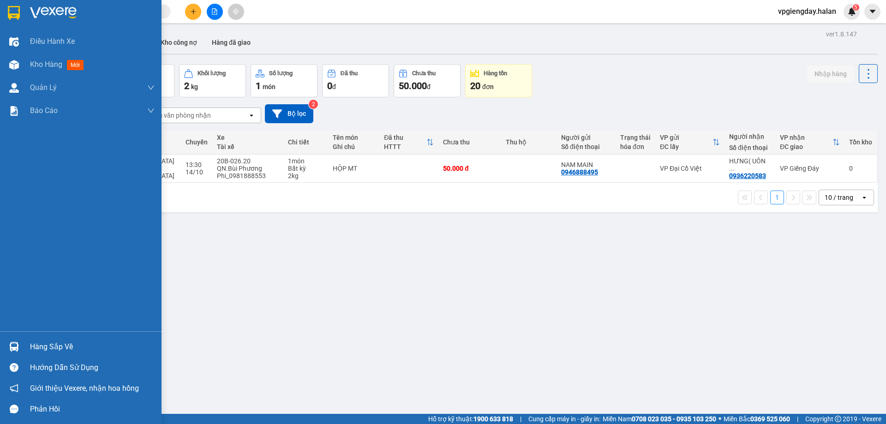
click at [54, 340] on div "Hàng sắp về" at bounding box center [92, 347] width 125 height 14
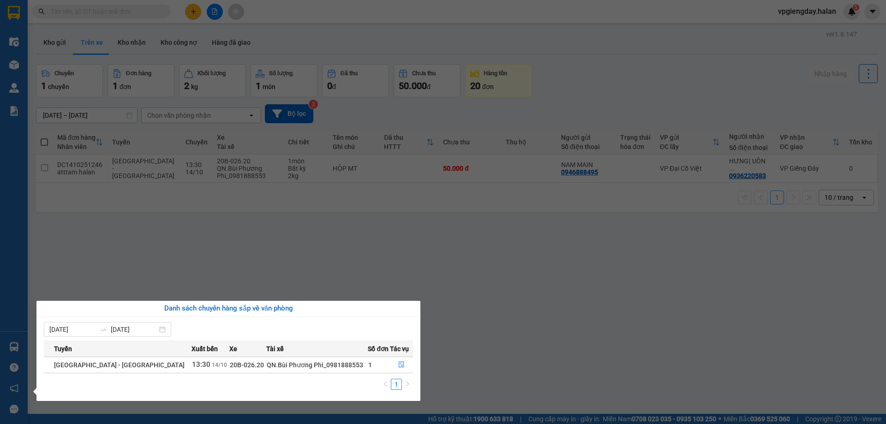
click at [170, 246] on section "Kết quả tìm kiếm ( 0 ) Bộ lọc No Data vpgiengday.halan 5 Điều hành xe Kho hàng …" at bounding box center [443, 212] width 886 height 424
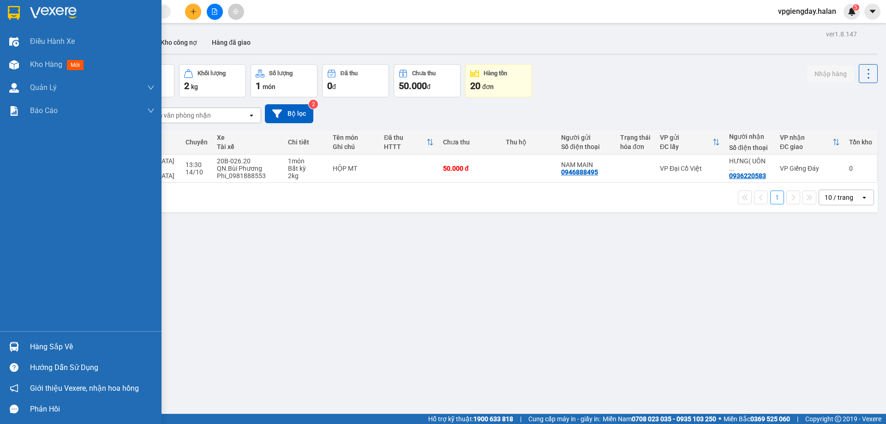
click at [40, 342] on div "Hàng sắp về" at bounding box center [92, 347] width 125 height 14
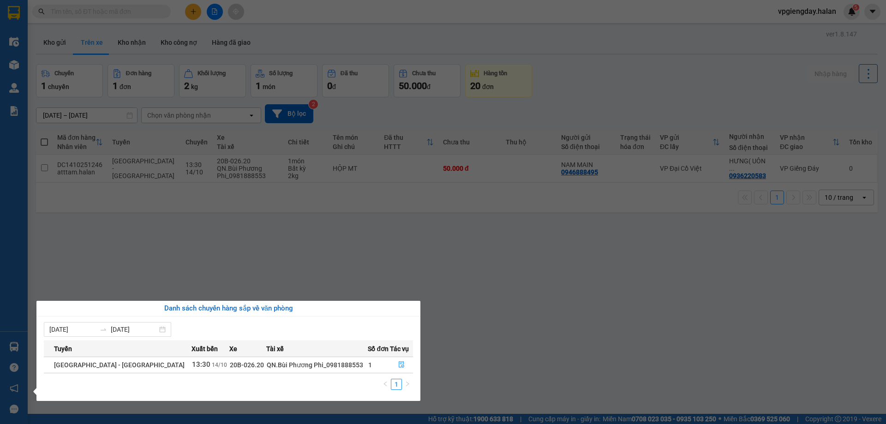
click at [135, 287] on section "Kết quả tìm kiếm ( 0 ) Bộ lọc No Data vpgiengday.halan 5 Điều hành xe Kho hàng …" at bounding box center [443, 212] width 886 height 424
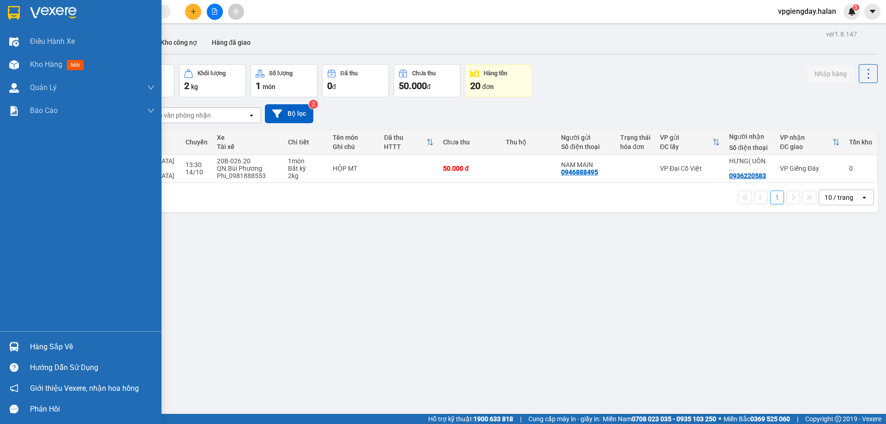
click at [20, 344] on div at bounding box center [14, 347] width 16 height 16
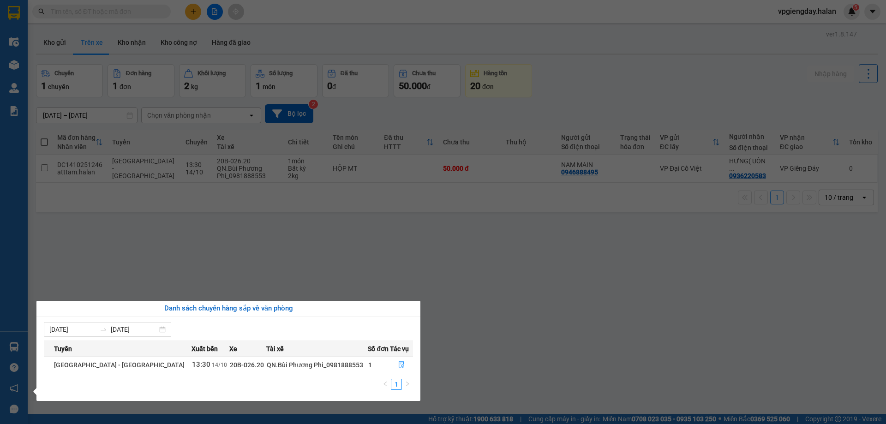
click at [145, 270] on section "Kết quả tìm kiếm ( 0 ) Bộ lọc No Data vpgiengday.halan 5 Điều hành xe Kho hàng …" at bounding box center [443, 212] width 886 height 424
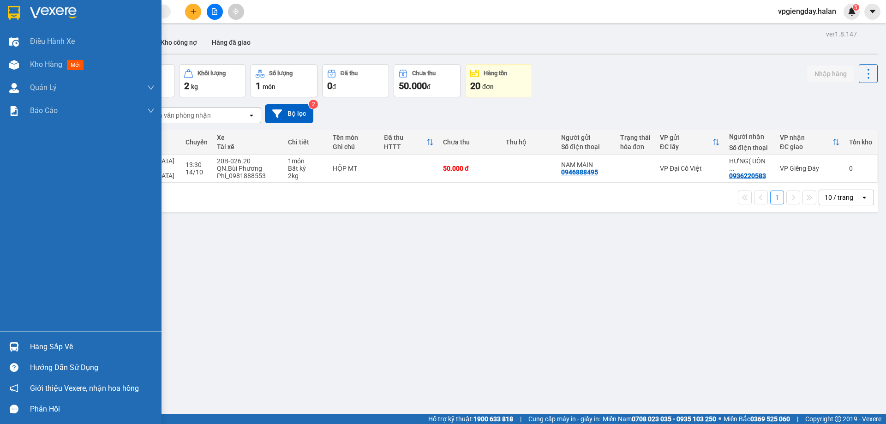
click at [16, 345] on img at bounding box center [14, 347] width 10 height 10
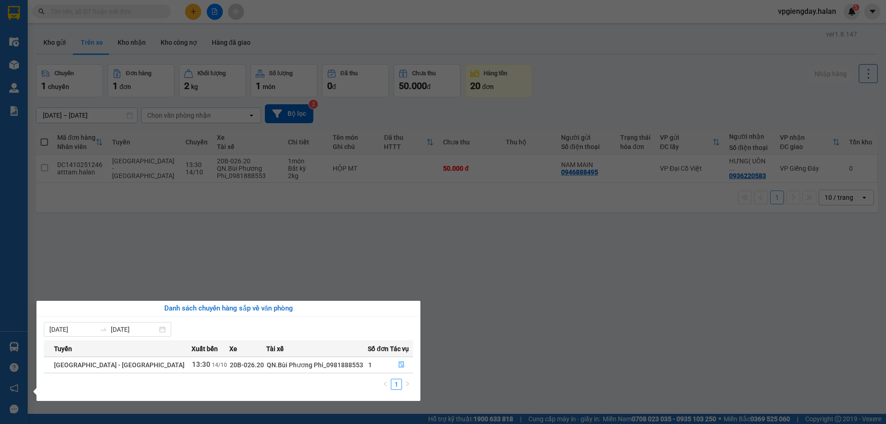
click at [103, 285] on section "Kết quả tìm kiếm ( 0 ) Bộ lọc No Data vpgiengday.halan 5 Điều hành xe Kho hàng …" at bounding box center [443, 212] width 886 height 424
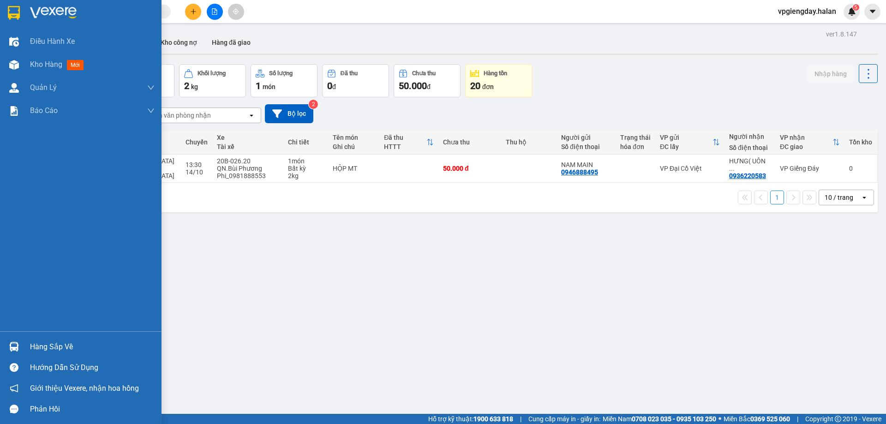
click at [15, 346] on img at bounding box center [14, 347] width 10 height 10
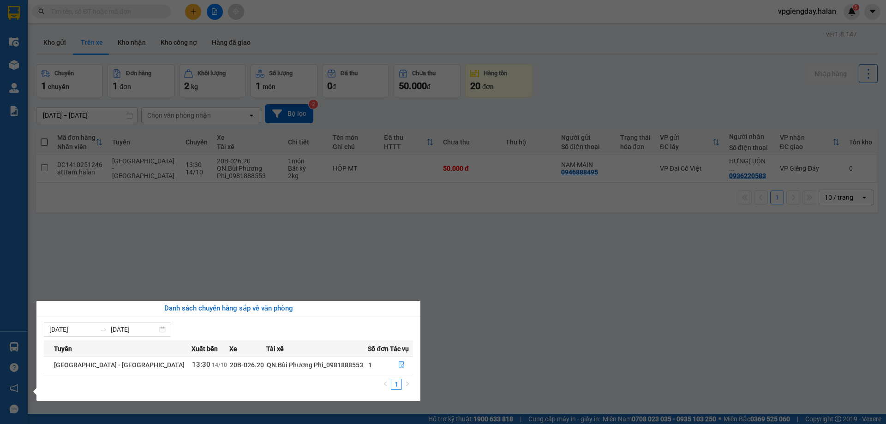
click at [117, 294] on section "Kết quả tìm kiếm ( 0 ) Bộ lọc No Data vpgiengday.halan 5 Điều hành xe Kho hàng …" at bounding box center [443, 212] width 886 height 424
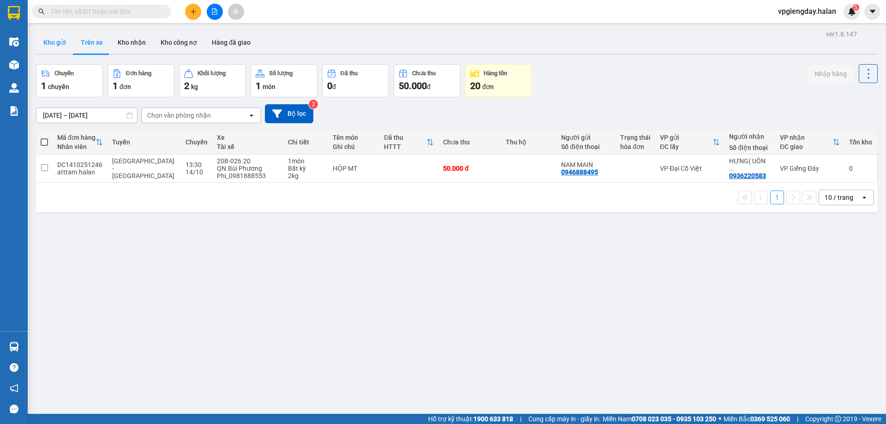
click at [50, 43] on button "Kho gửi" at bounding box center [54, 42] width 37 height 22
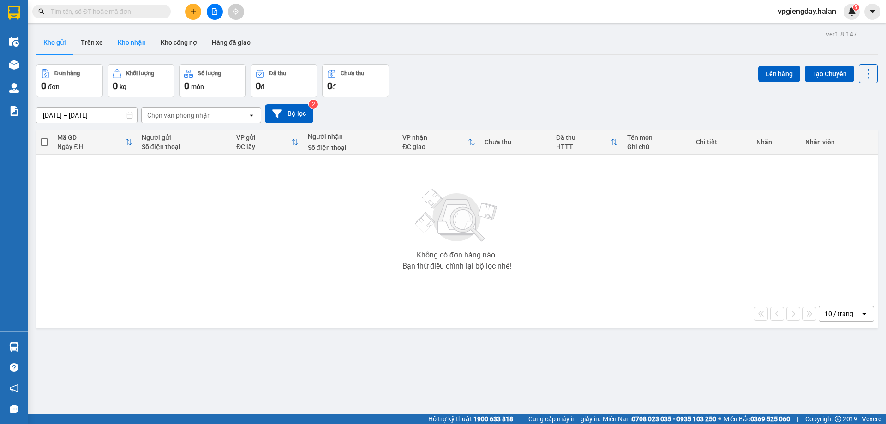
click at [120, 45] on button "Kho nhận" at bounding box center [131, 42] width 43 height 22
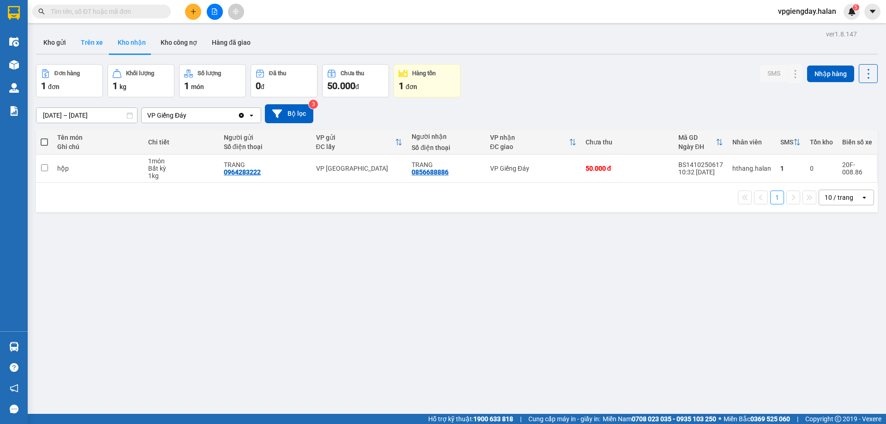
click at [90, 45] on button "Trên xe" at bounding box center [91, 42] width 37 height 22
type input "[DATE] – [DATE]"
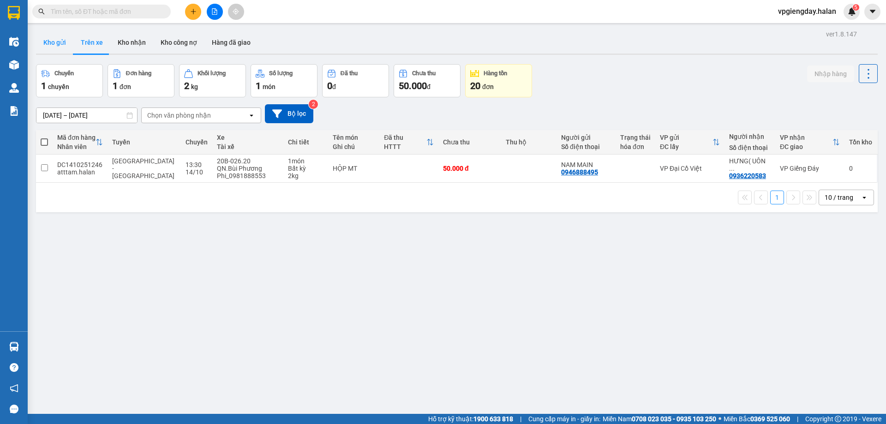
click at [60, 41] on button "Kho gửi" at bounding box center [54, 42] width 37 height 22
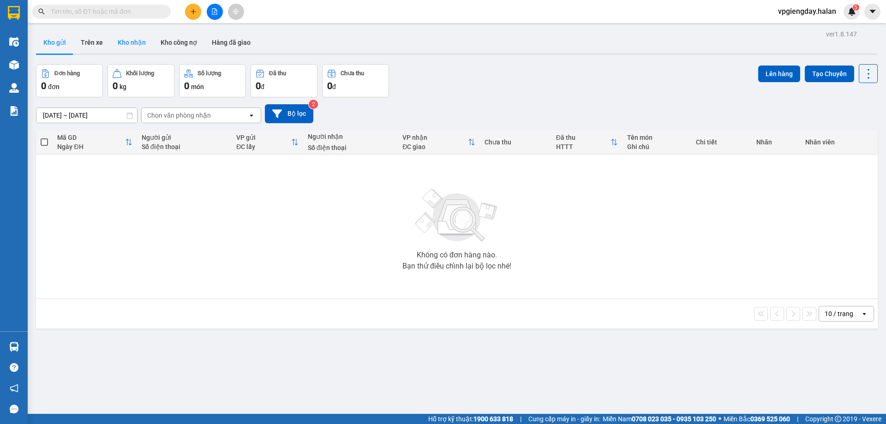
click at [116, 42] on button "Kho nhận" at bounding box center [131, 42] width 43 height 22
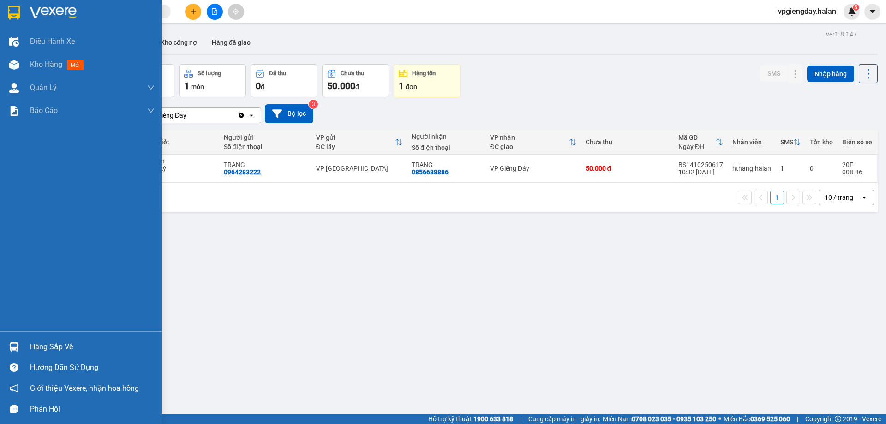
click at [74, 347] on div "Hàng sắp về" at bounding box center [92, 347] width 125 height 14
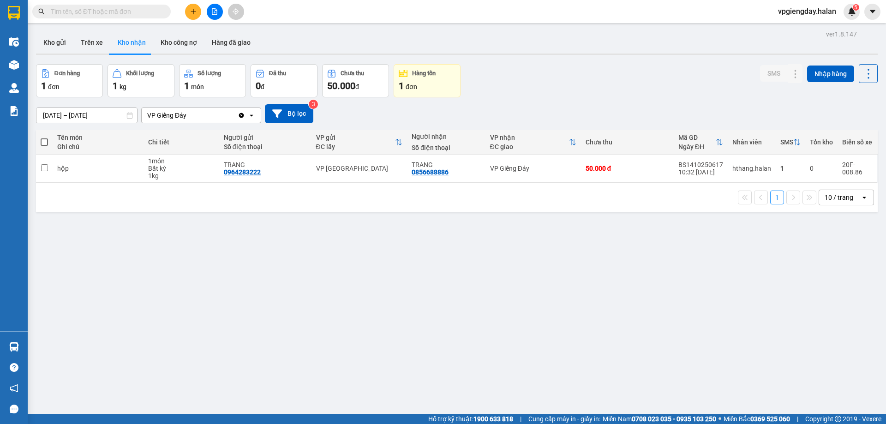
click at [223, 243] on section "Kết quả tìm kiếm ( 0 ) Bộ lọc No Data vpgiengday.halan 5 Điều hành xe Kho hàng …" at bounding box center [443, 212] width 886 height 424
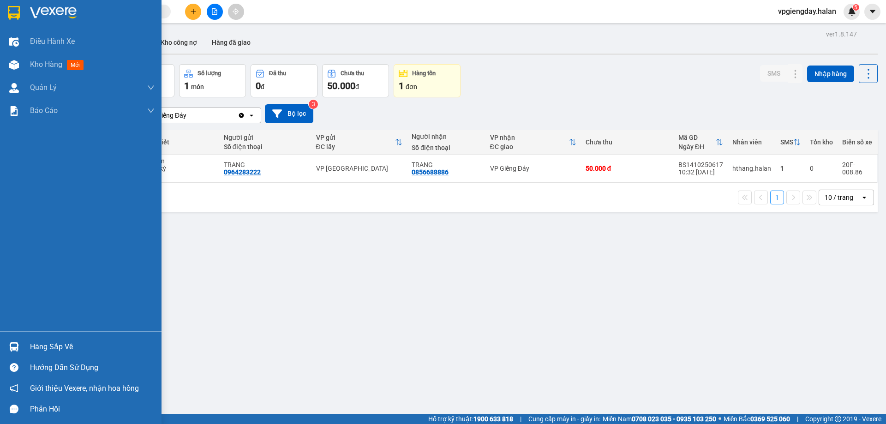
click at [52, 348] on div "Hàng sắp về" at bounding box center [92, 347] width 125 height 14
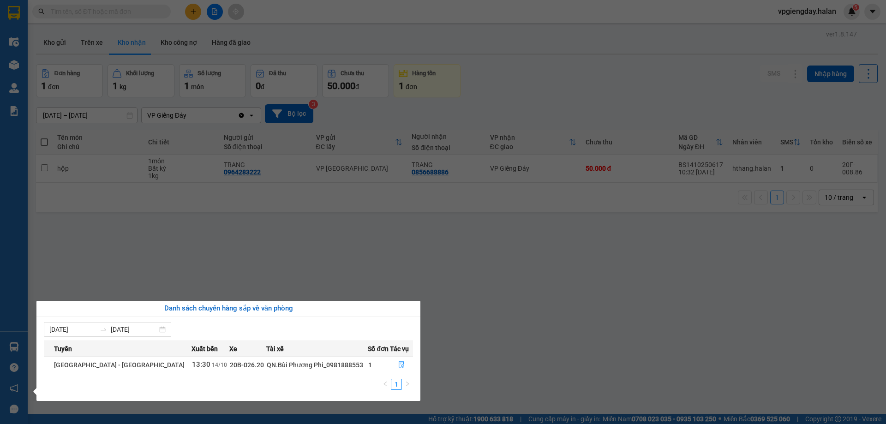
click at [123, 257] on section "Kết quả tìm kiếm ( 0 ) Bộ lọc No Data vpgiengday.halan 5 Điều hành xe Kho hàng …" at bounding box center [443, 212] width 886 height 424
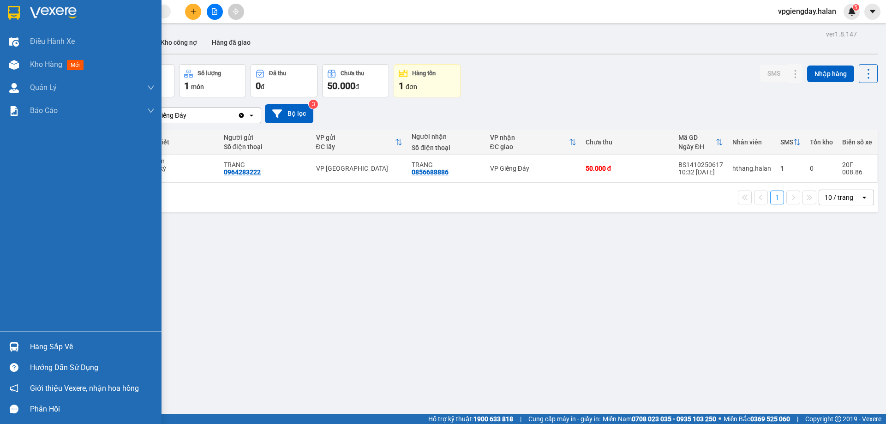
click at [41, 345] on div "Hàng sắp về" at bounding box center [92, 347] width 125 height 14
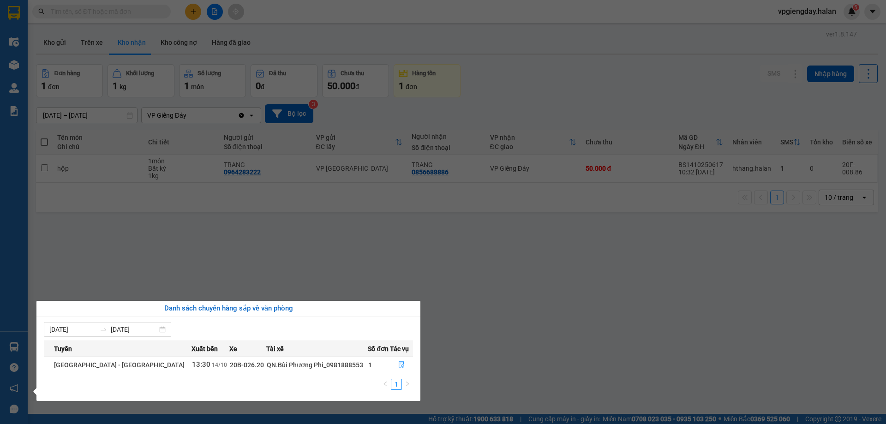
click at [96, 272] on section "Kết quả tìm kiếm ( 0 ) Bộ lọc No Data vpgiengday.halan 5 Điều hành xe Kho hàng …" at bounding box center [443, 212] width 886 height 424
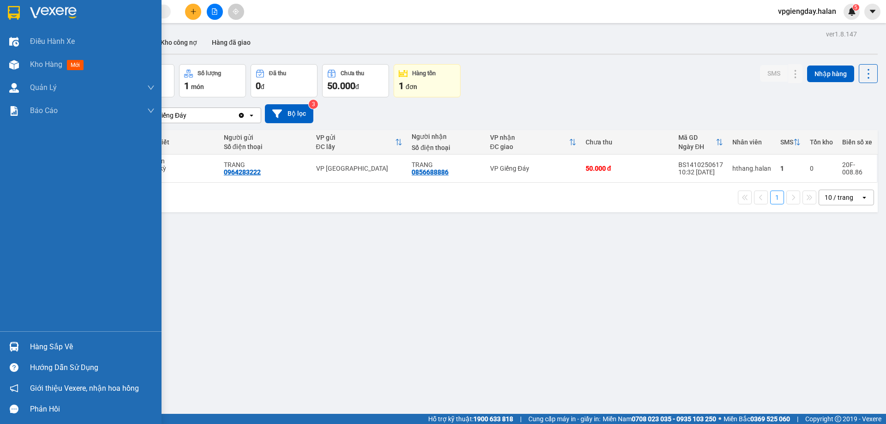
click at [36, 345] on div "Hàng sắp về" at bounding box center [92, 347] width 125 height 14
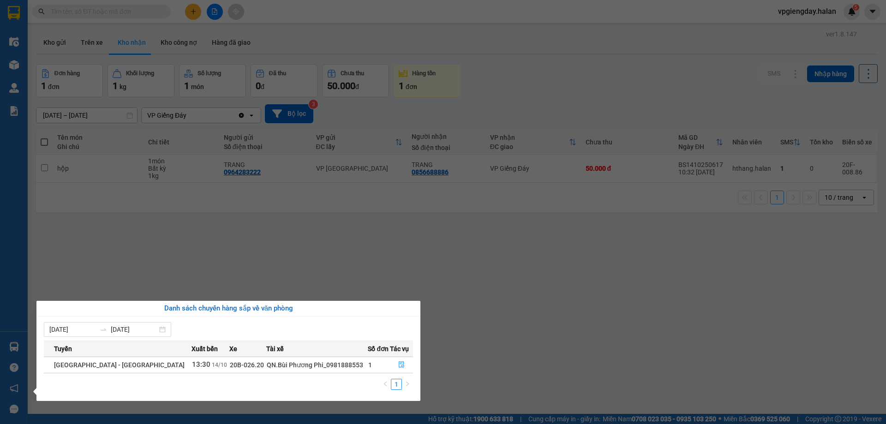
click at [121, 258] on section "Kết quả tìm kiếm ( 0 ) Bộ lọc No Data vpgiengday.halan 5 Điều hành xe Kho hàng …" at bounding box center [443, 212] width 886 height 424
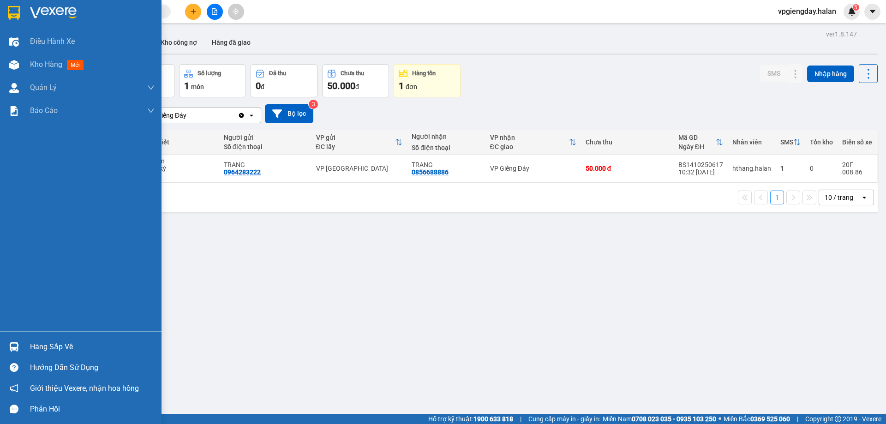
click at [58, 339] on div "Hàng sắp về" at bounding box center [81, 346] width 162 height 21
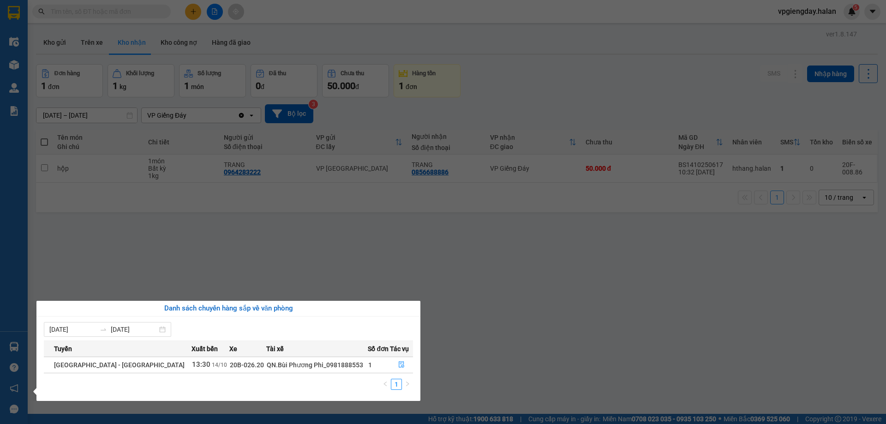
click at [137, 269] on section "Kết quả tìm kiếm ( 0 ) Bộ lọc No Data vpgiengday.halan 5 Điều hành xe Kho hàng …" at bounding box center [443, 212] width 886 height 424
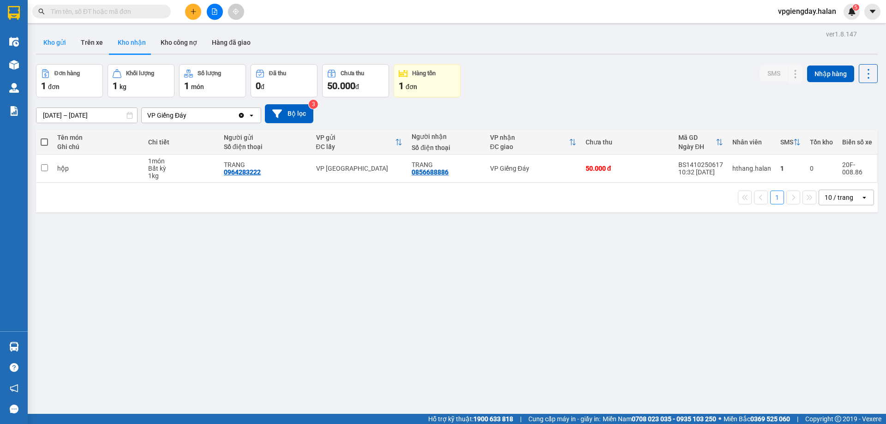
click at [58, 48] on button "Kho gửi" at bounding box center [54, 42] width 37 height 22
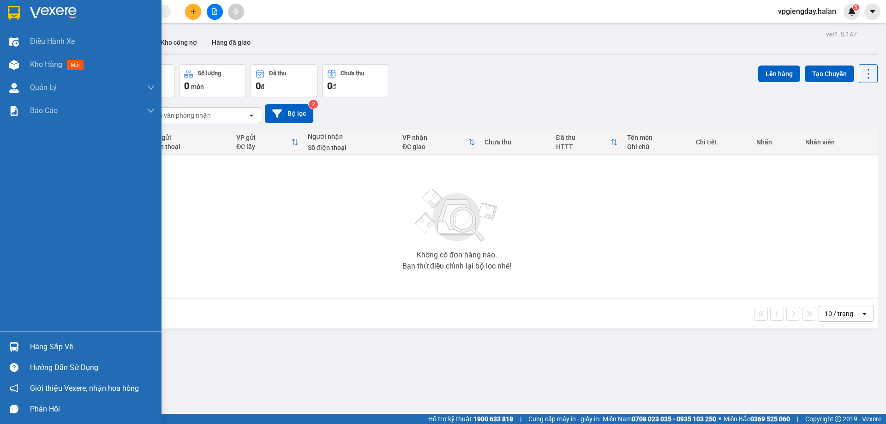
click at [39, 353] on div "Hàng sắp về" at bounding box center [92, 347] width 125 height 14
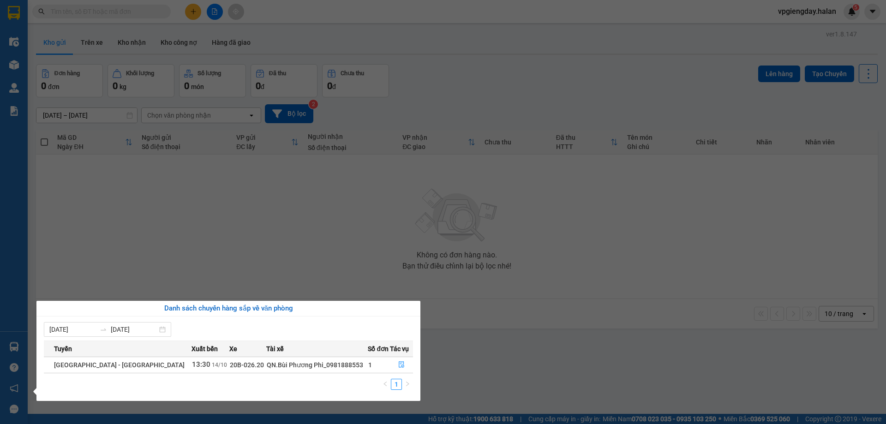
click at [200, 247] on section "Kết quả tìm kiếm ( 0 ) Bộ lọc No Data vpgiengday.halan 5 Điều hành xe Kho hàng …" at bounding box center [443, 212] width 886 height 424
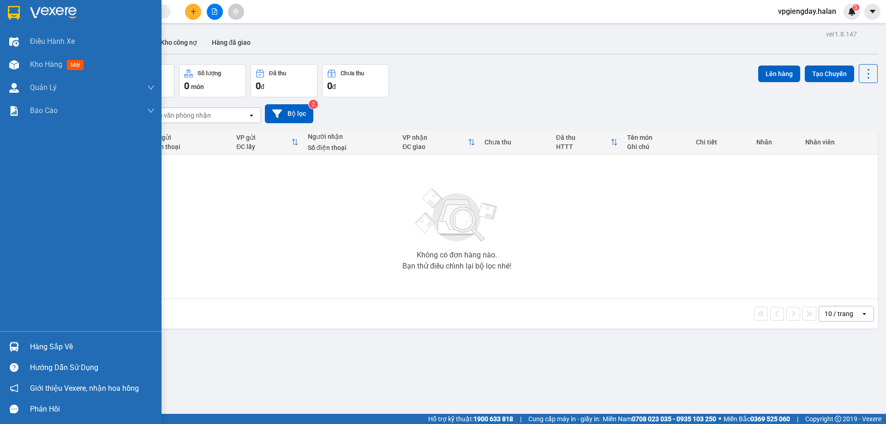
click at [58, 341] on div "Hàng sắp về" at bounding box center [92, 347] width 125 height 14
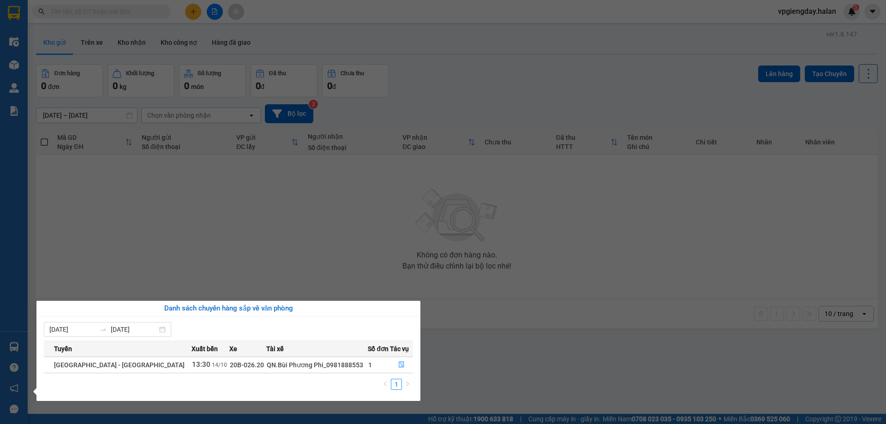
click at [130, 283] on section "Kết quả tìm kiếm ( 0 ) Bộ lọc No Data vpgiengday.halan 5 Điều hành xe Kho hàng …" at bounding box center [443, 212] width 886 height 424
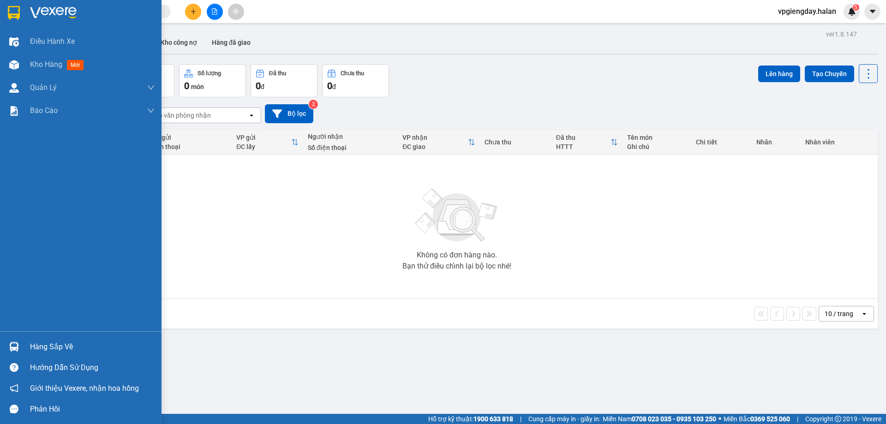
click at [55, 338] on div "Hàng sắp về" at bounding box center [81, 346] width 162 height 21
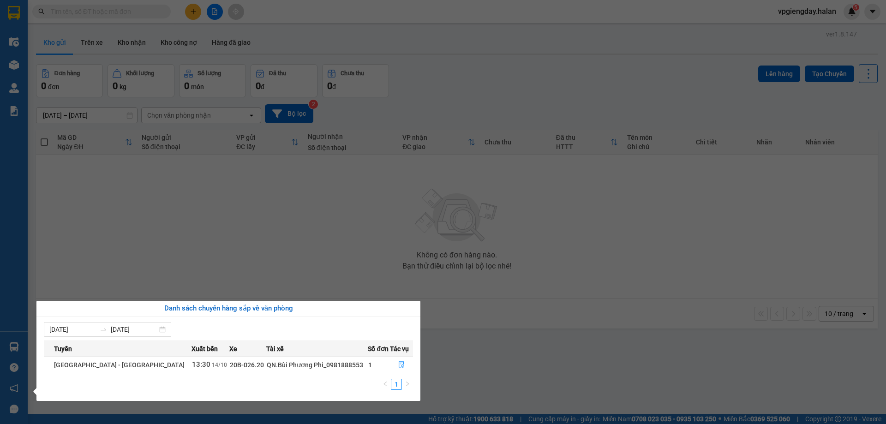
click at [160, 272] on section "Kết quả tìm kiếm ( 0 ) Bộ lọc No Data vpgiengday.halan 5 Điều hành xe Kho hàng …" at bounding box center [443, 212] width 886 height 424
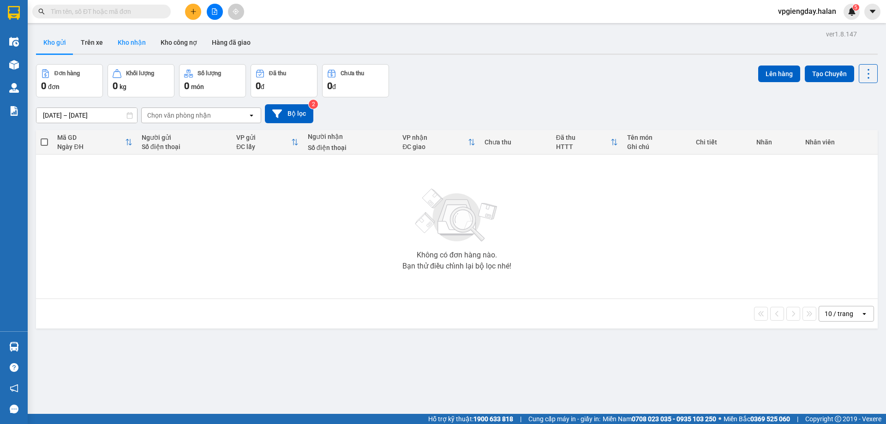
click at [121, 42] on button "Kho nhận" at bounding box center [131, 42] width 43 height 22
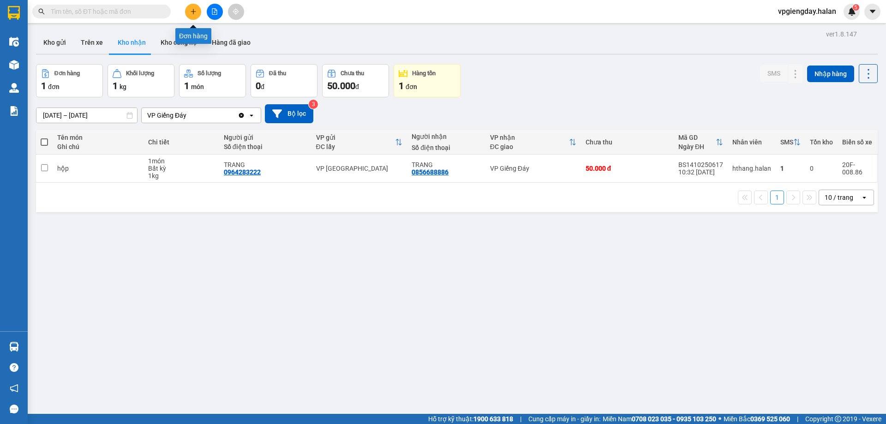
click at [194, 13] on icon "plus" at bounding box center [193, 11] width 6 height 6
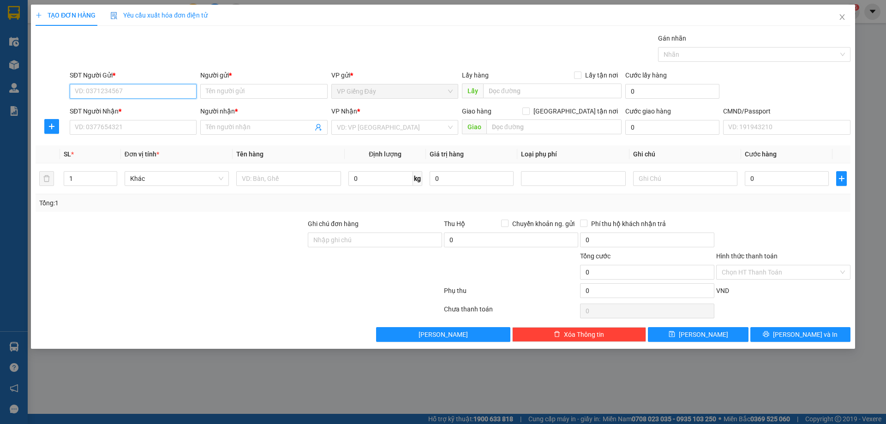
click at [144, 88] on input "SĐT Người Gửi *" at bounding box center [133, 91] width 127 height 15
click at [144, 90] on input "SĐT Người Gửi *" at bounding box center [133, 91] width 127 height 15
click at [51, 126] on icon "plus" at bounding box center [51, 126] width 7 height 7
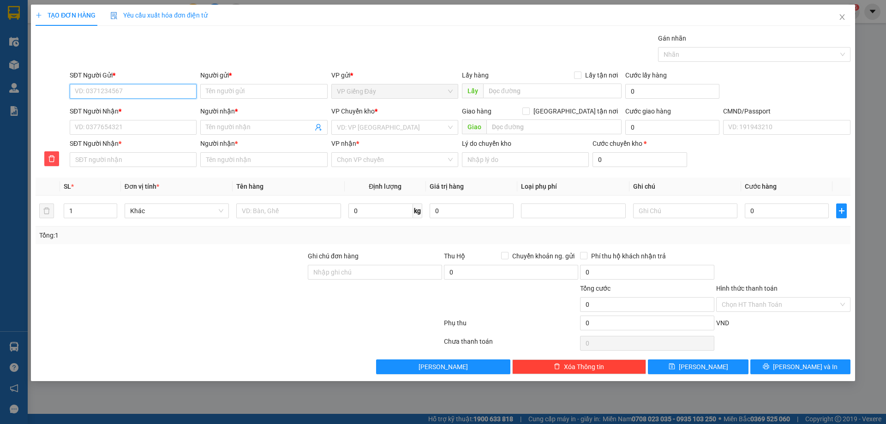
click at [131, 96] on input "SĐT Người Gửi *" at bounding box center [133, 91] width 127 height 15
click at [373, 127] on input "search" at bounding box center [391, 127] width 109 height 14
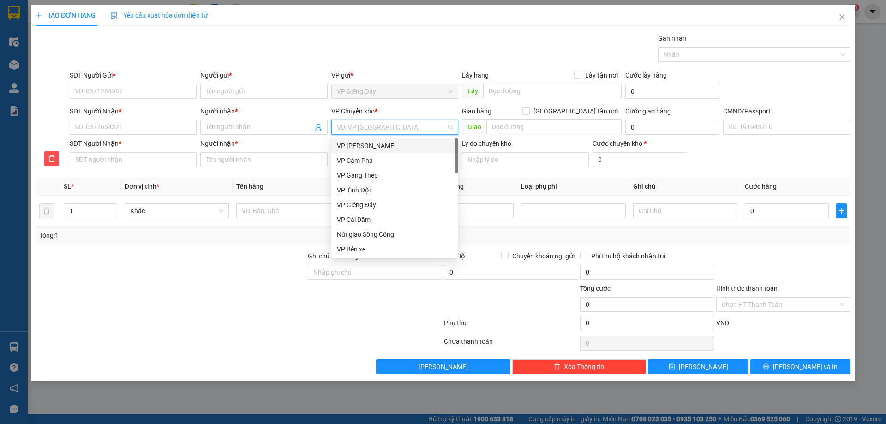
type input "c"
click at [367, 147] on div "VP [PERSON_NAME]" at bounding box center [395, 146] width 116 height 10
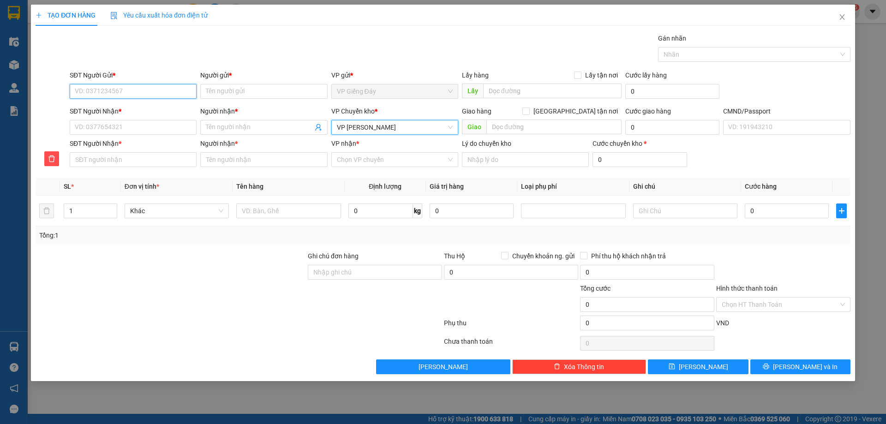
click at [148, 92] on input "SĐT Người Gửi *" at bounding box center [133, 91] width 127 height 15
click at [140, 92] on input "SĐT Người Gửi *" at bounding box center [133, 91] width 127 height 15
type input "0919896588"
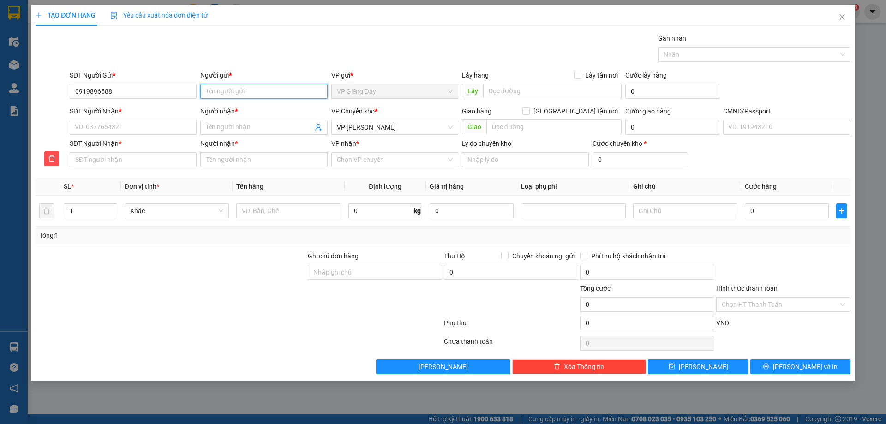
click at [258, 97] on input "Người gửi *" at bounding box center [263, 91] width 127 height 15
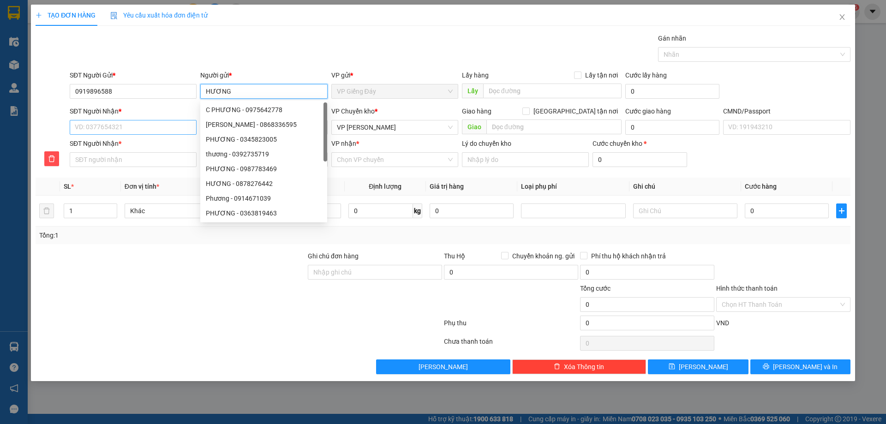
type input "HƯƠNG"
click at [102, 129] on input "SĐT Người Nhận *" at bounding box center [133, 127] width 127 height 15
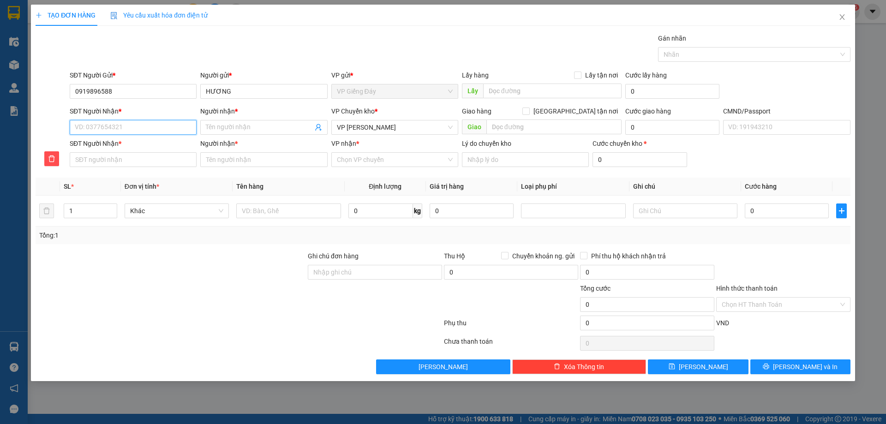
type input "0"
type input "08"
type input "084"
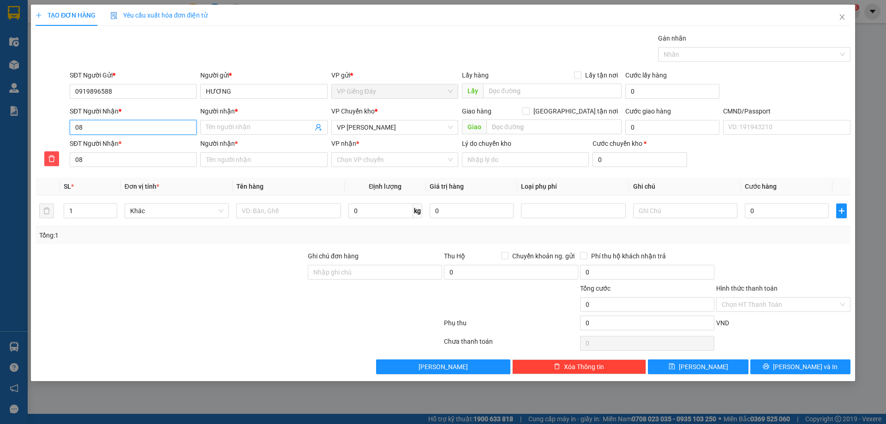
type input "084"
type input "0845"
type input "08454"
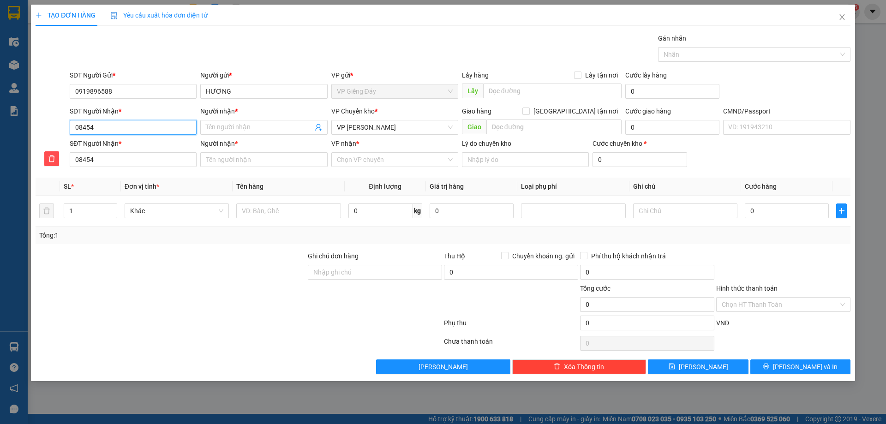
type input "084540"
type input "0845405"
type input "08454051"
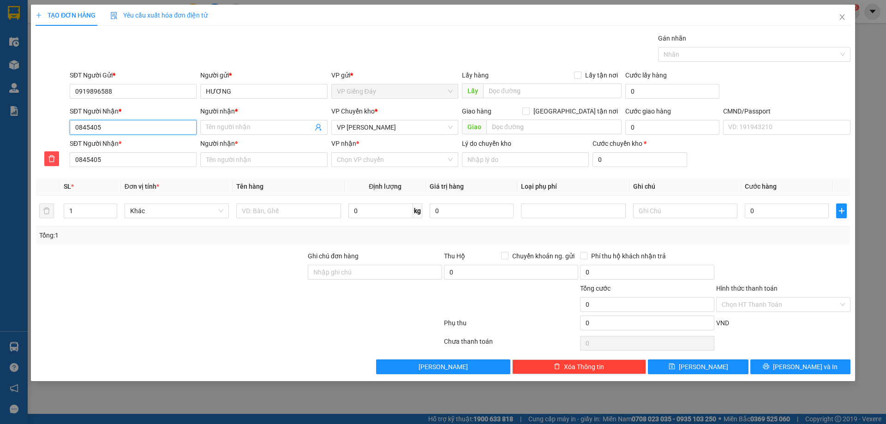
type input "08454051"
type input "084540518"
type input "0845405189"
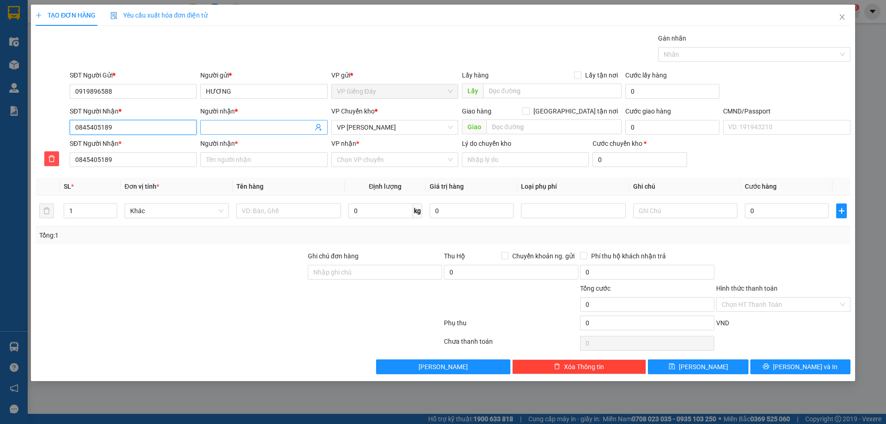
type input "0845405189"
click at [243, 132] on input "Người nhận *" at bounding box center [259, 127] width 107 height 10
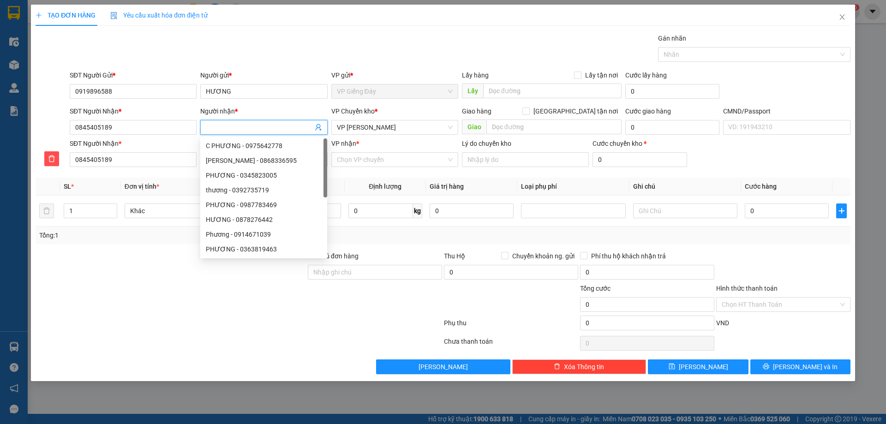
type input "D"
type input "DU"
type input "DUO"
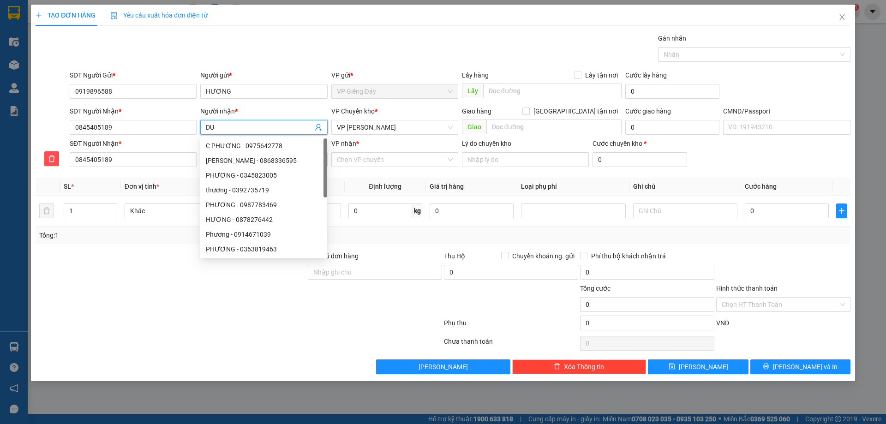
type input "DUO"
type input "DƯƠ"
type input "DƯƠN"
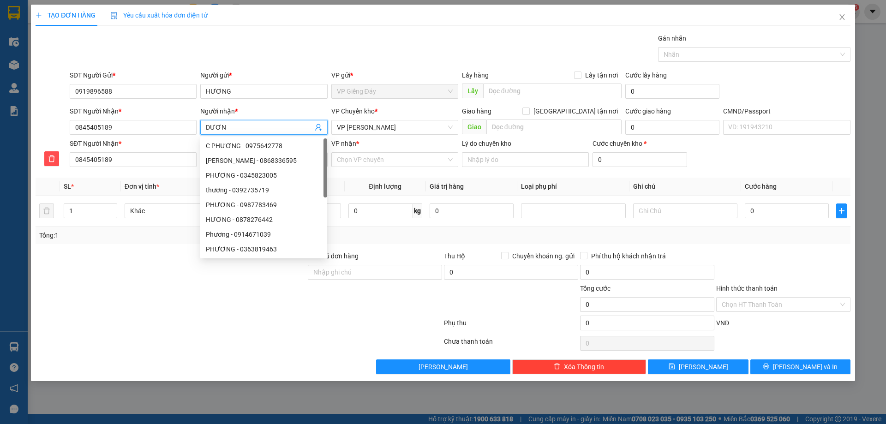
type input "DƯƠNG"
type input "DƯỜNG"
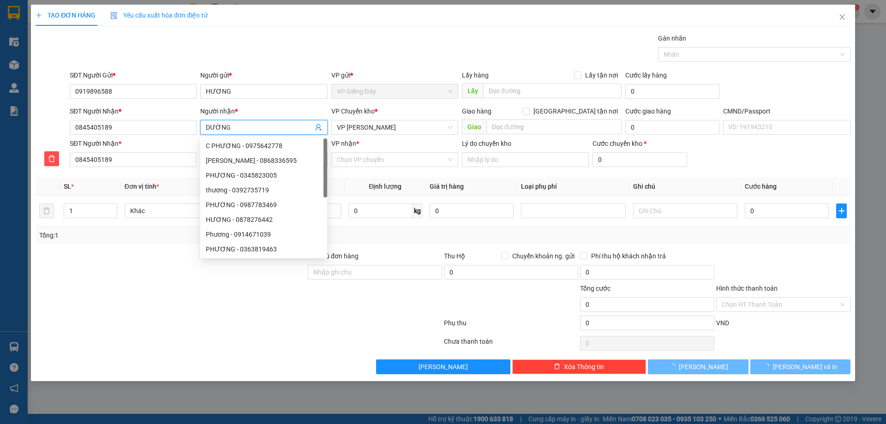
type input "DƯỜN"
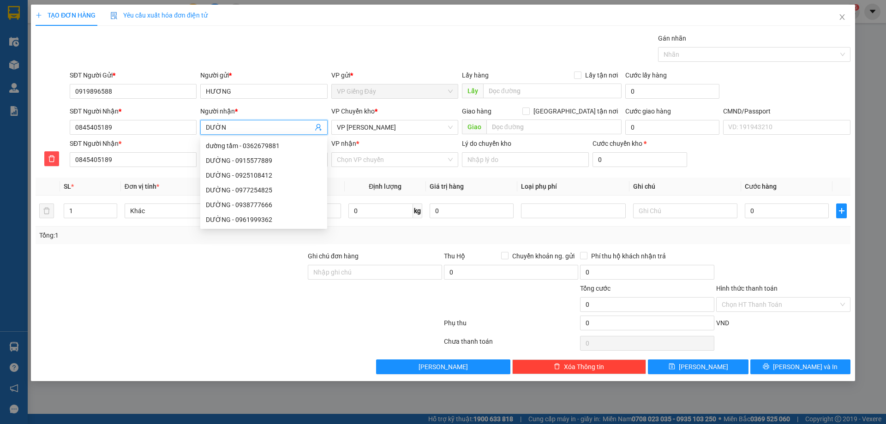
type input "DƯỜ"
type input "DƯ"
type input "D"
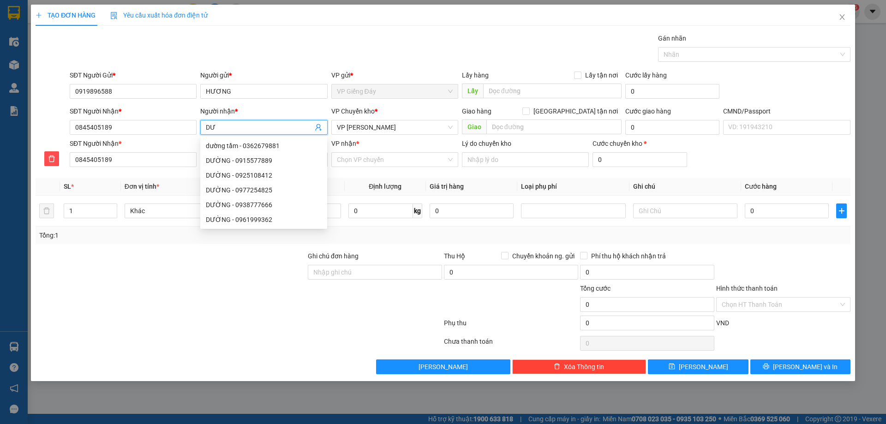
type input "D"
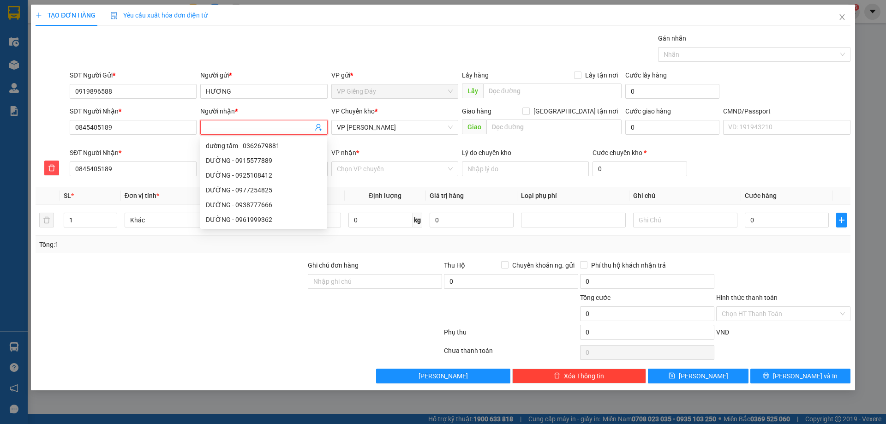
type input "D"
type input "DU"
type input "DUO"
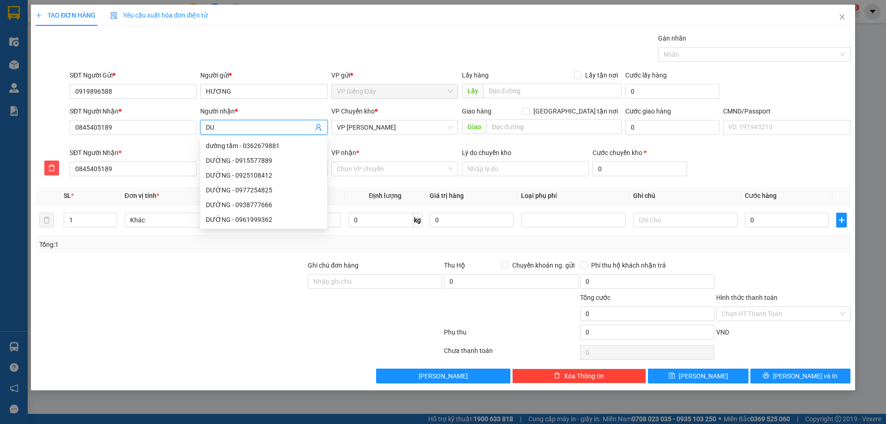
type input "DUO"
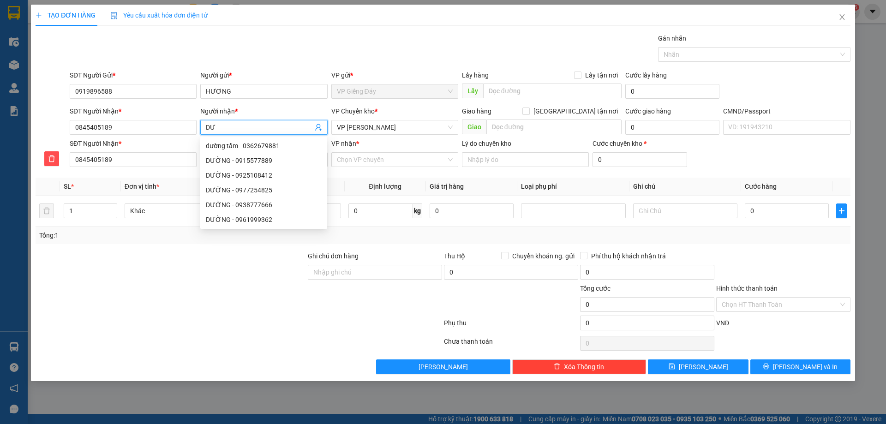
type input "DƯƠ"
type input "DƯƠN"
type input "DƯƠNG"
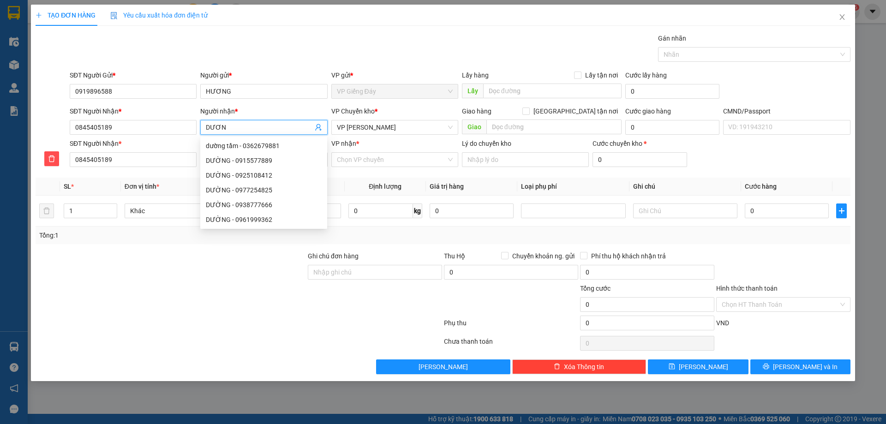
type input "DƯƠNG"
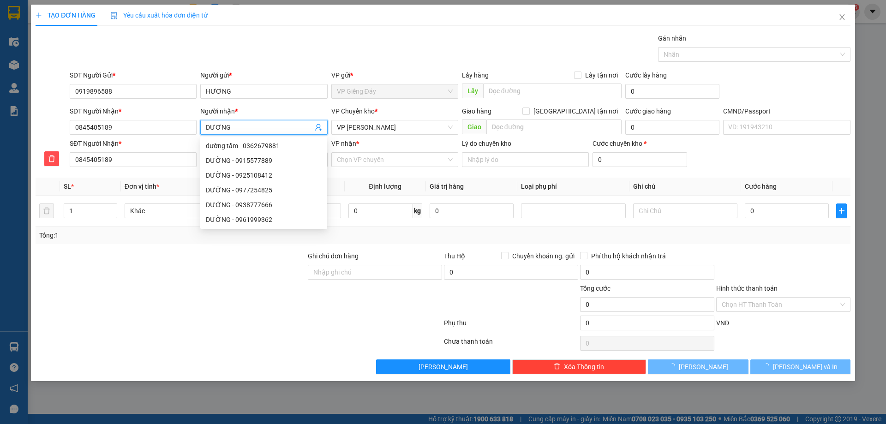
type input "DƯƠNG"
click at [245, 298] on div at bounding box center [171, 299] width 272 height 32
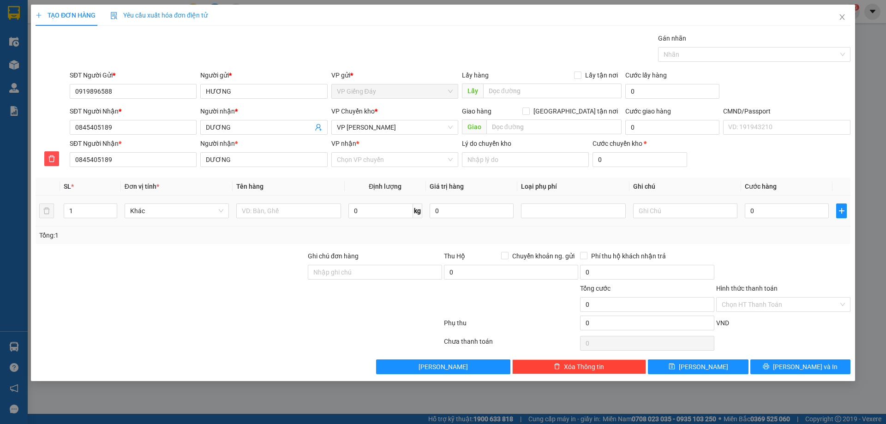
click at [270, 197] on td at bounding box center [289, 211] width 112 height 31
drag, startPoint x: 267, startPoint y: 216, endPoint x: 272, endPoint y: 230, distance: 14.7
click at [267, 216] on input "text" at bounding box center [288, 211] width 104 height 15
type input "[PERSON_NAME]"
click at [271, 291] on div at bounding box center [171, 299] width 272 height 32
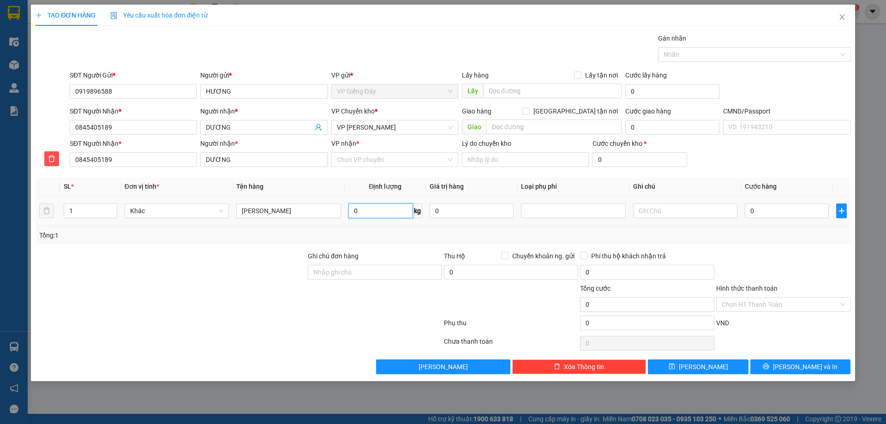
click at [359, 214] on input "0" at bounding box center [380, 211] width 65 height 15
type input "16"
click at [204, 282] on div at bounding box center [171, 267] width 272 height 32
click at [244, 314] on div at bounding box center [171, 299] width 272 height 32
click at [374, 160] on input "VP nhận *" at bounding box center [391, 160] width 109 height 14
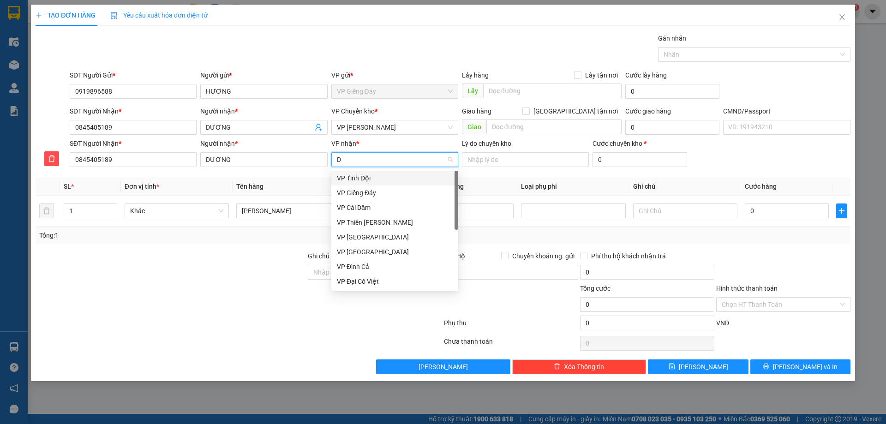
type input "DC"
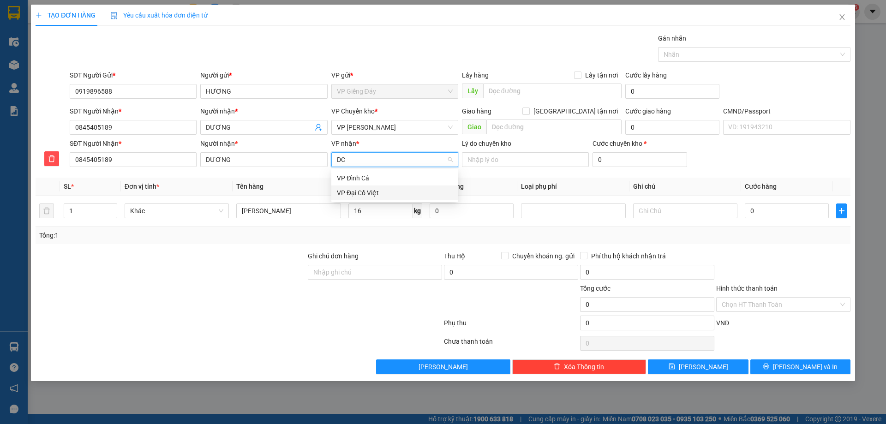
click at [361, 195] on div "VP Đại Cồ Việt" at bounding box center [395, 193] width 116 height 10
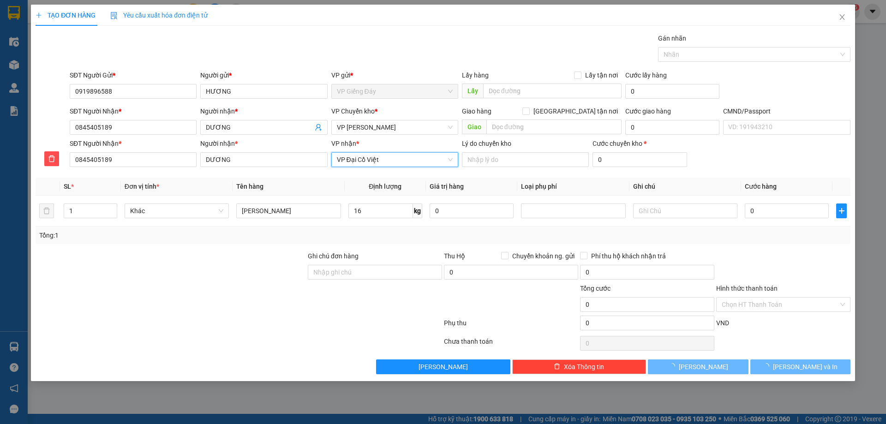
click at [241, 297] on div at bounding box center [171, 299] width 272 height 32
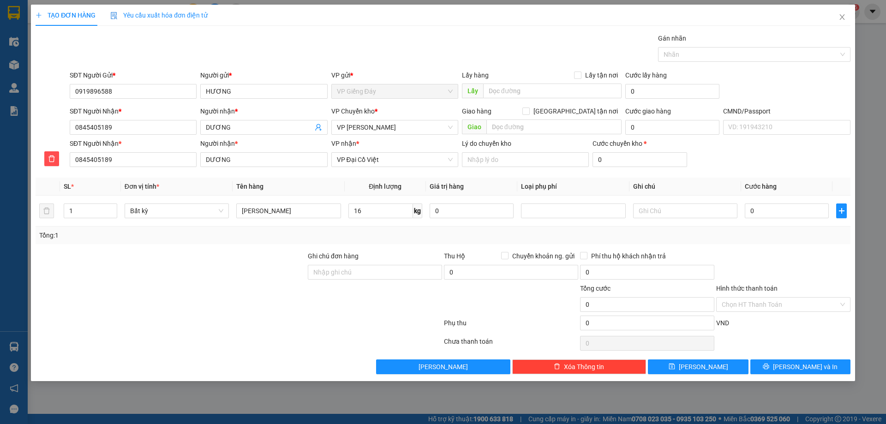
click at [241, 297] on div at bounding box center [171, 299] width 272 height 32
click at [368, 212] on input "16" at bounding box center [380, 211] width 65 height 15
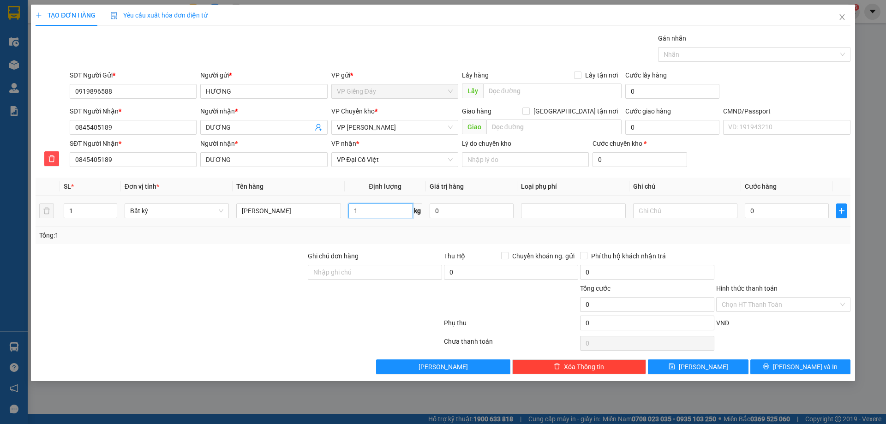
type input "16"
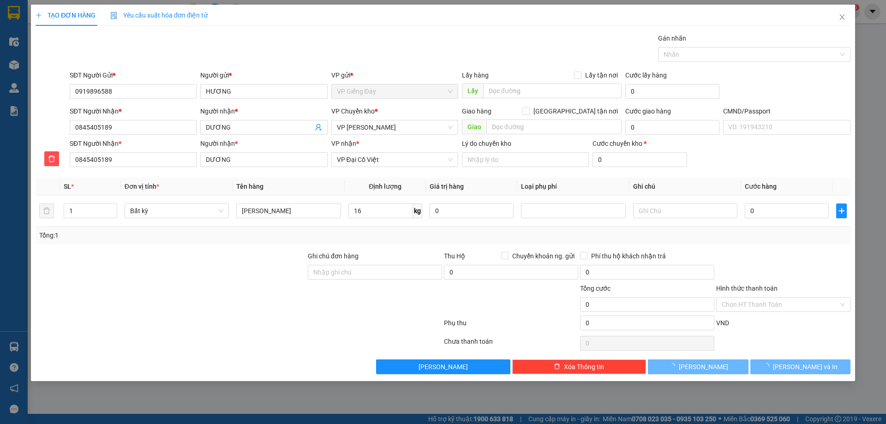
click at [239, 274] on div at bounding box center [171, 267] width 272 height 32
type input "80.000"
click at [793, 368] on span "[PERSON_NAME] và In" at bounding box center [805, 367] width 65 height 10
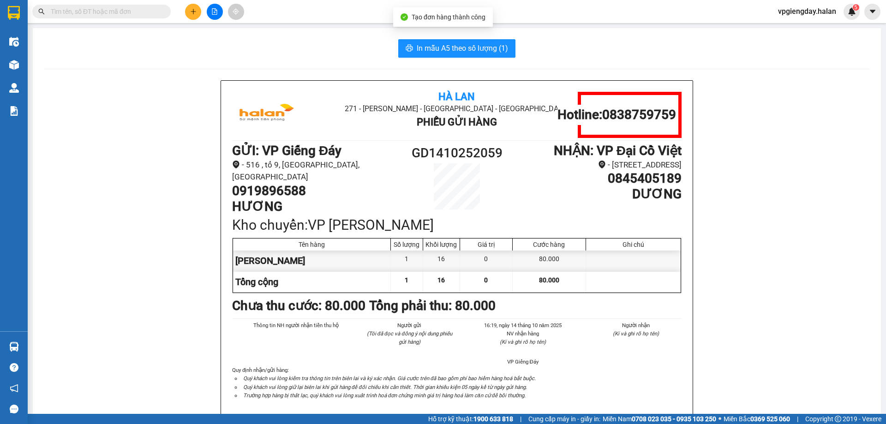
click at [459, 34] on div "In mẫu A5 theo số lượng (1) Hà Lan 271 - [PERSON_NAME] - [GEOGRAPHIC_DATA] Long…" at bounding box center [457, 418] width 848 height 780
click at [459, 39] on button "In mẫu A5 theo số lượng (1)" at bounding box center [456, 48] width 117 height 18
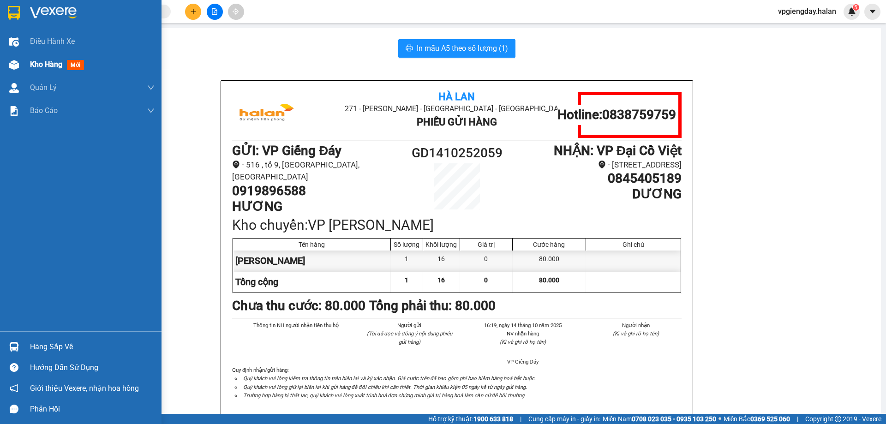
click at [37, 68] on span "Kho hàng" at bounding box center [46, 64] width 32 height 9
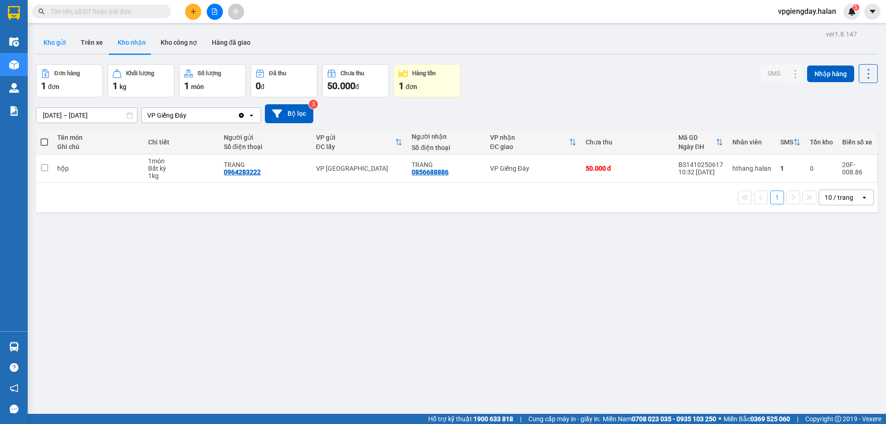
click at [55, 48] on button "Kho gửi" at bounding box center [54, 42] width 37 height 22
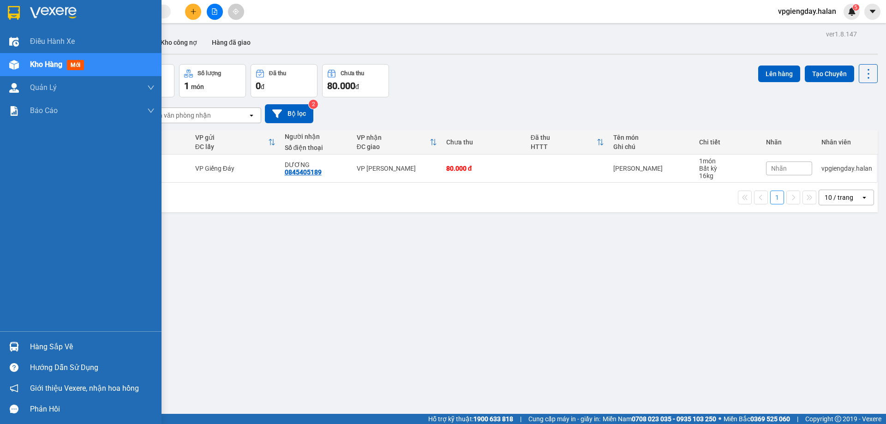
click at [54, 342] on div "Hàng sắp về" at bounding box center [92, 347] width 125 height 14
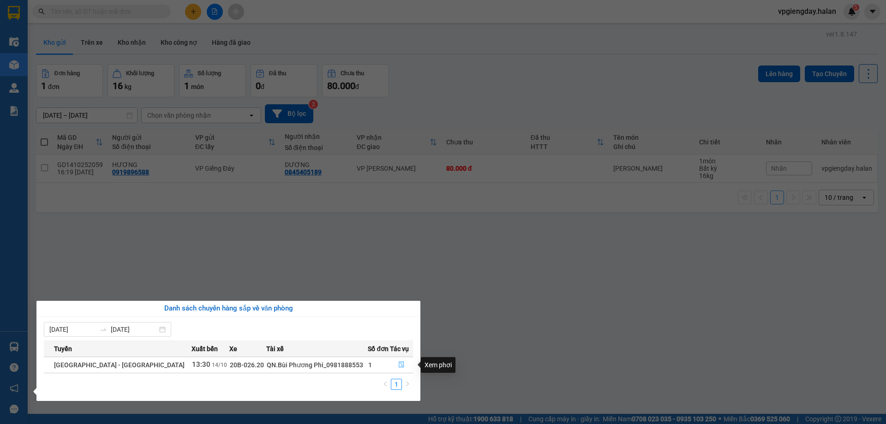
drag, startPoint x: 398, startPoint y: 365, endPoint x: 343, endPoint y: 353, distance: 55.7
click at [398, 365] on icon "file-done" at bounding box center [401, 364] width 6 height 6
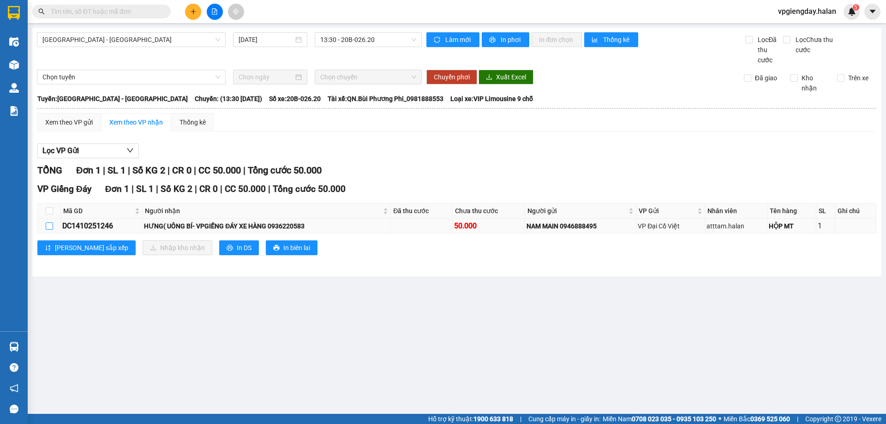
click at [50, 227] on input "checkbox" at bounding box center [49, 225] width 7 height 7
checkbox input "true"
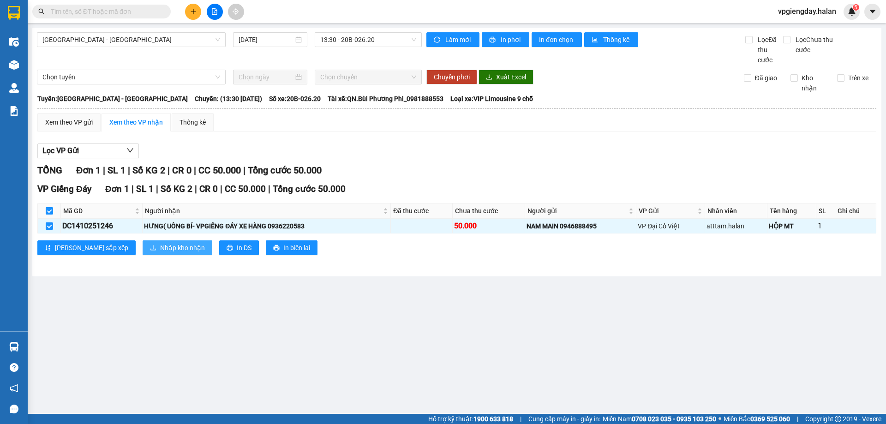
click at [160, 247] on span "Nhập kho nhận" at bounding box center [182, 248] width 45 height 10
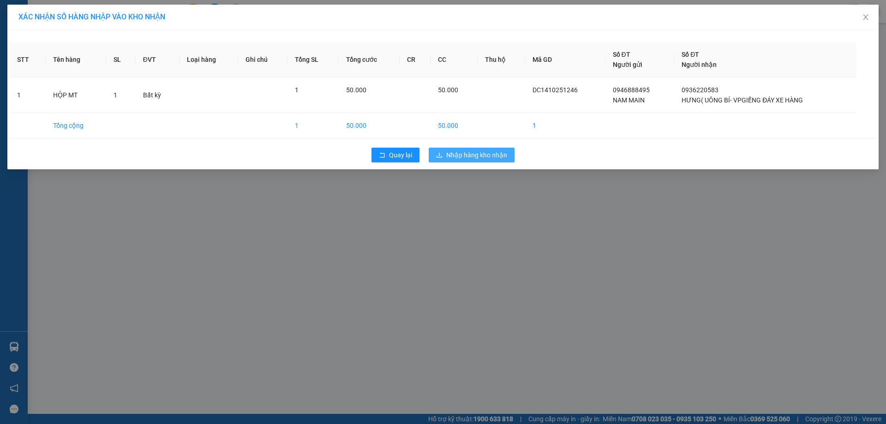
click at [491, 155] on span "Nhập hàng kho nhận" at bounding box center [476, 155] width 61 height 10
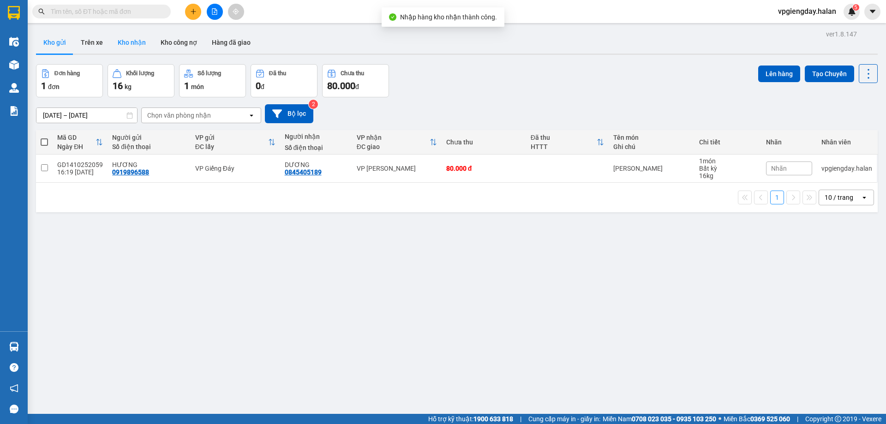
click at [118, 44] on button "Kho nhận" at bounding box center [131, 42] width 43 height 22
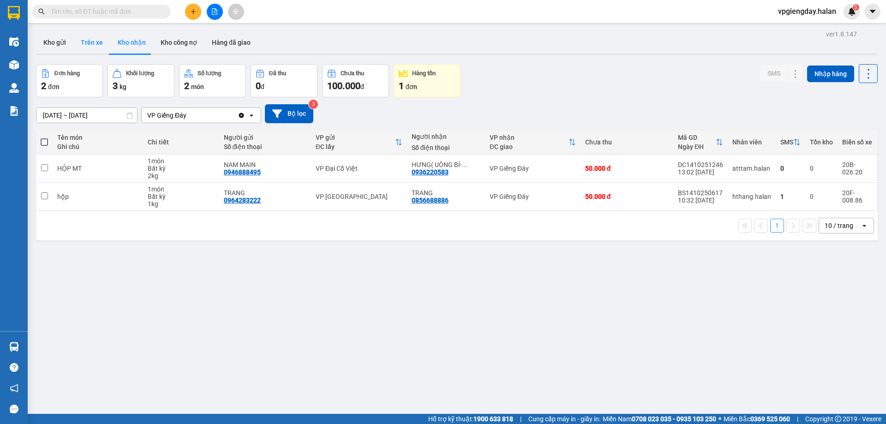
click at [91, 44] on button "Trên xe" at bounding box center [91, 42] width 37 height 22
type input "[DATE] – [DATE]"
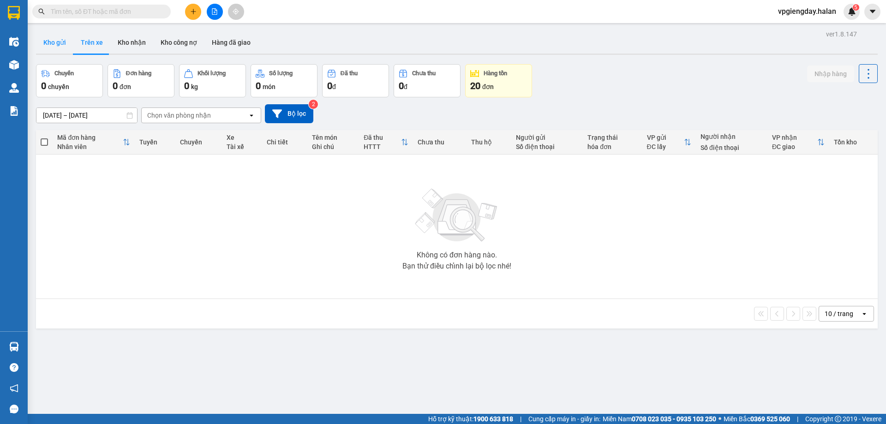
click at [67, 42] on button "Kho gửi" at bounding box center [54, 42] width 37 height 22
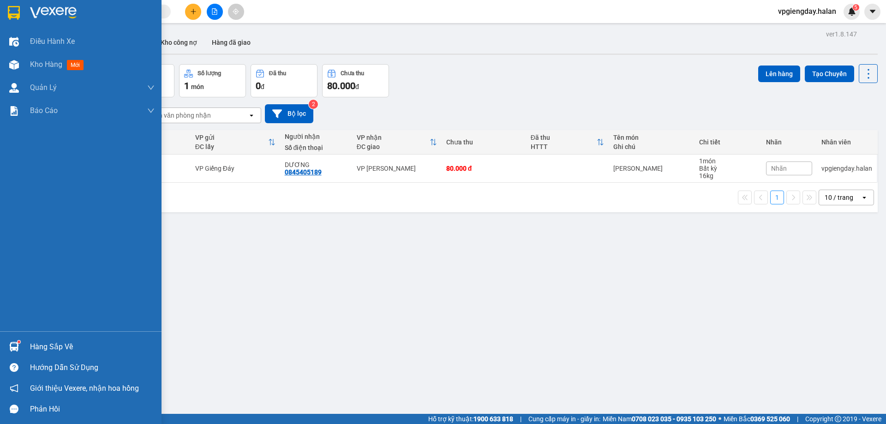
click at [44, 342] on div "Hàng sắp về" at bounding box center [92, 347] width 125 height 14
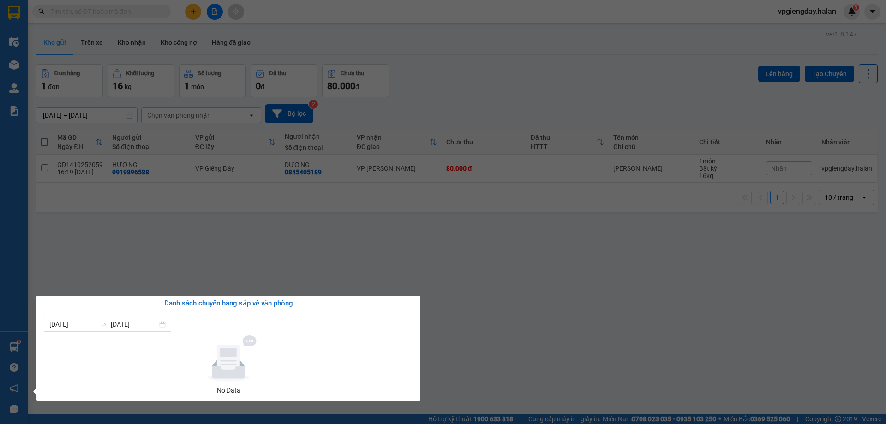
click at [220, 271] on section "Kết quả tìm kiếm ( 0 ) Bộ lọc No Data vpgiengday.halan 5 Điều hành xe Kho hàng …" at bounding box center [443, 212] width 886 height 424
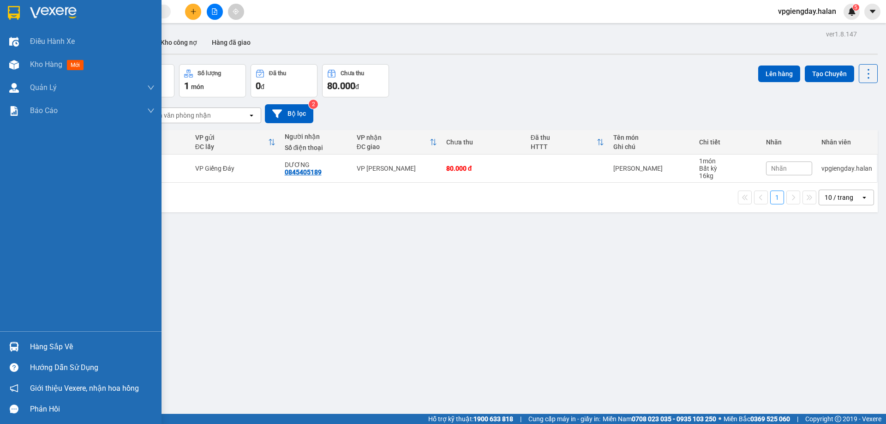
click at [38, 341] on div "Hàng sắp về" at bounding box center [92, 347] width 125 height 14
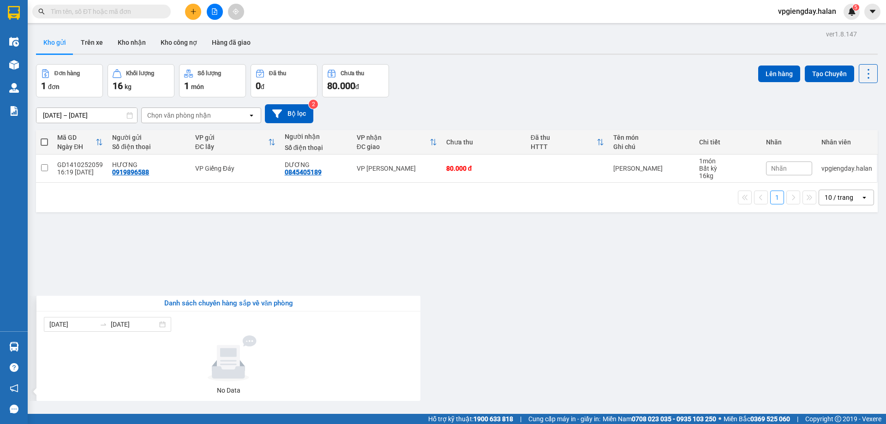
click at [155, 249] on section "Kết quả tìm kiếm ( 0 ) Bộ lọc No Data vpgiengday.halan 5 Điều hành xe Kho hàng …" at bounding box center [443, 212] width 886 height 424
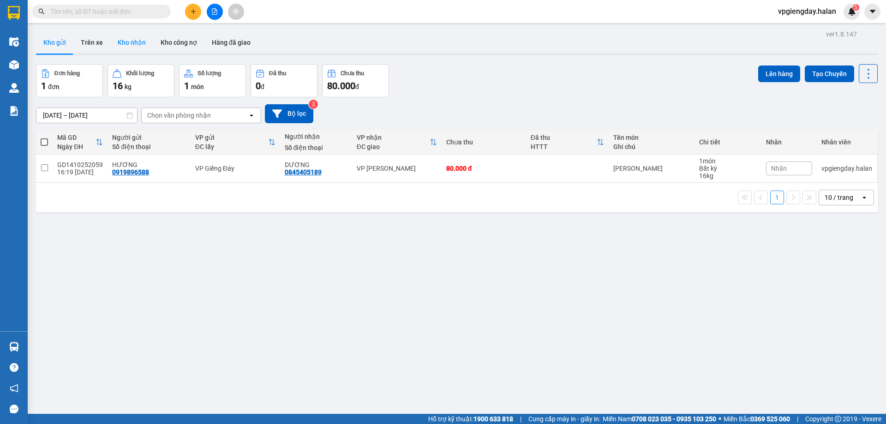
click at [141, 35] on button "Kho nhận" at bounding box center [131, 42] width 43 height 22
